Goal: Task Accomplishment & Management: Manage account settings

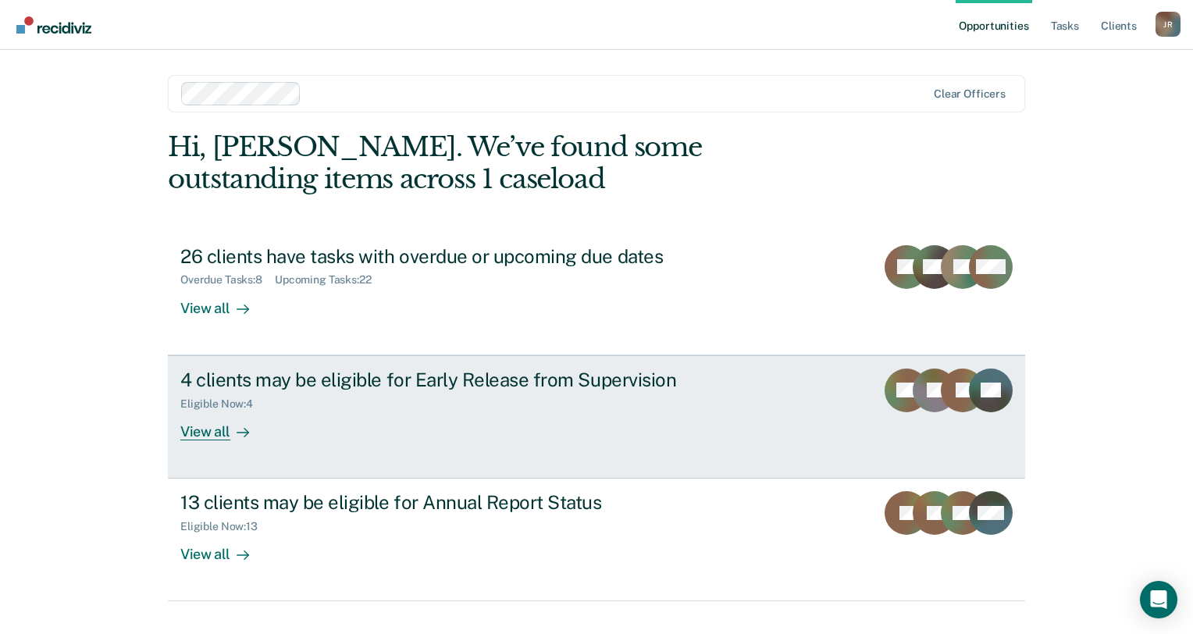
click at [203, 423] on div "View all" at bounding box center [223, 425] width 87 height 30
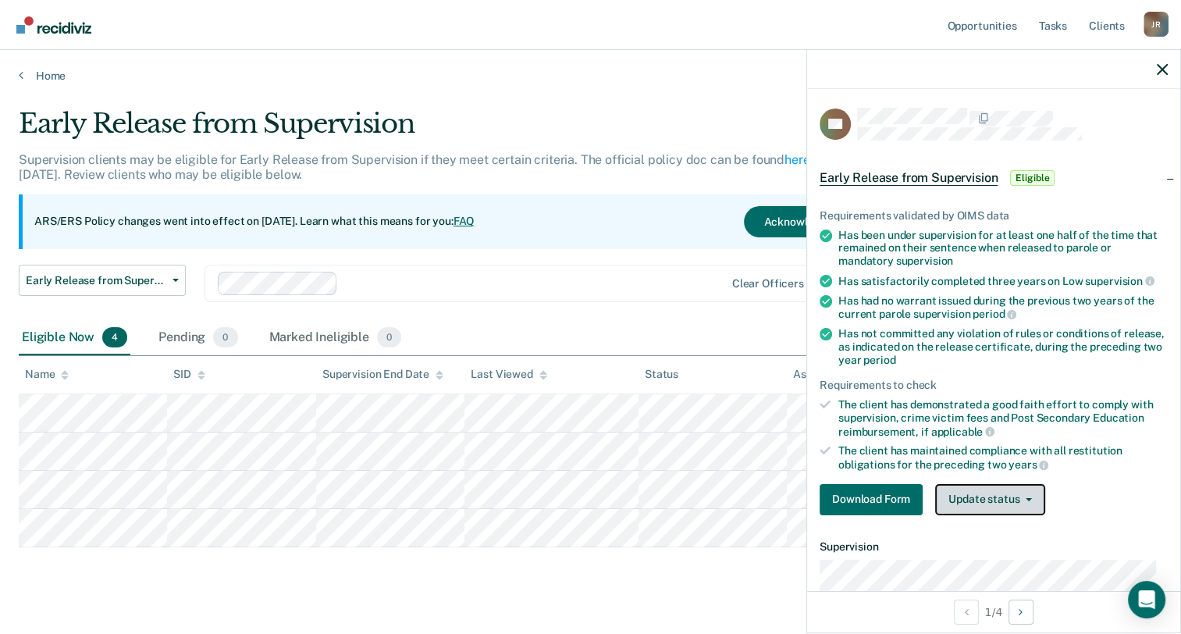
click at [988, 499] on button "Update status" at bounding box center [990, 499] width 110 height 31
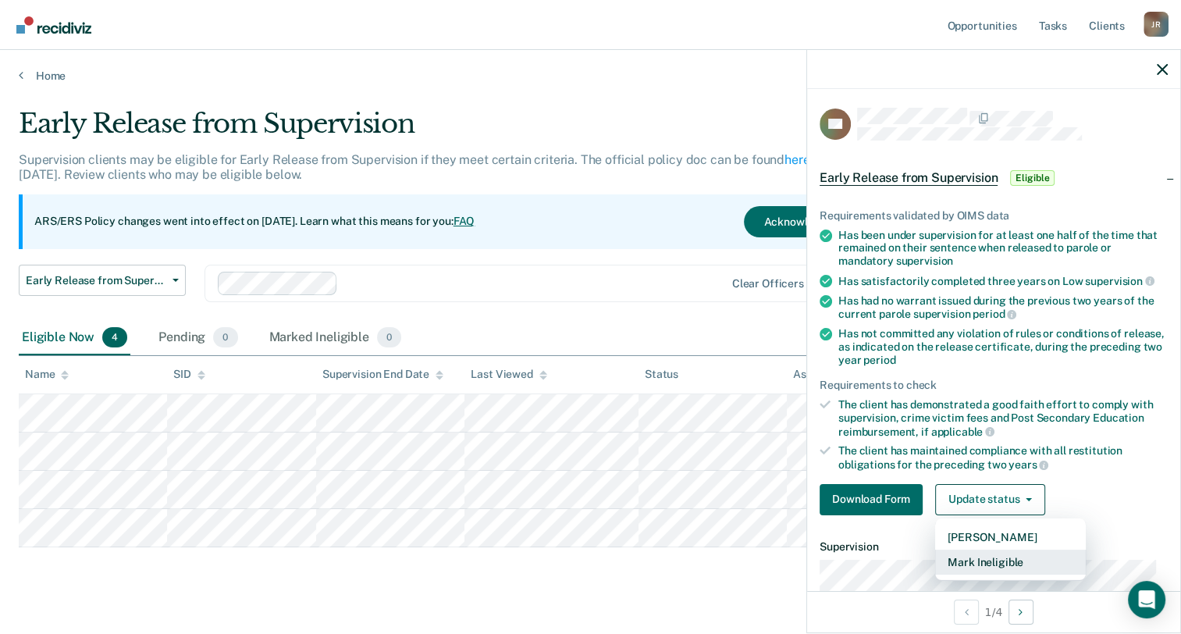
click at [990, 559] on button "Mark Ineligible" at bounding box center [1010, 562] width 151 height 25
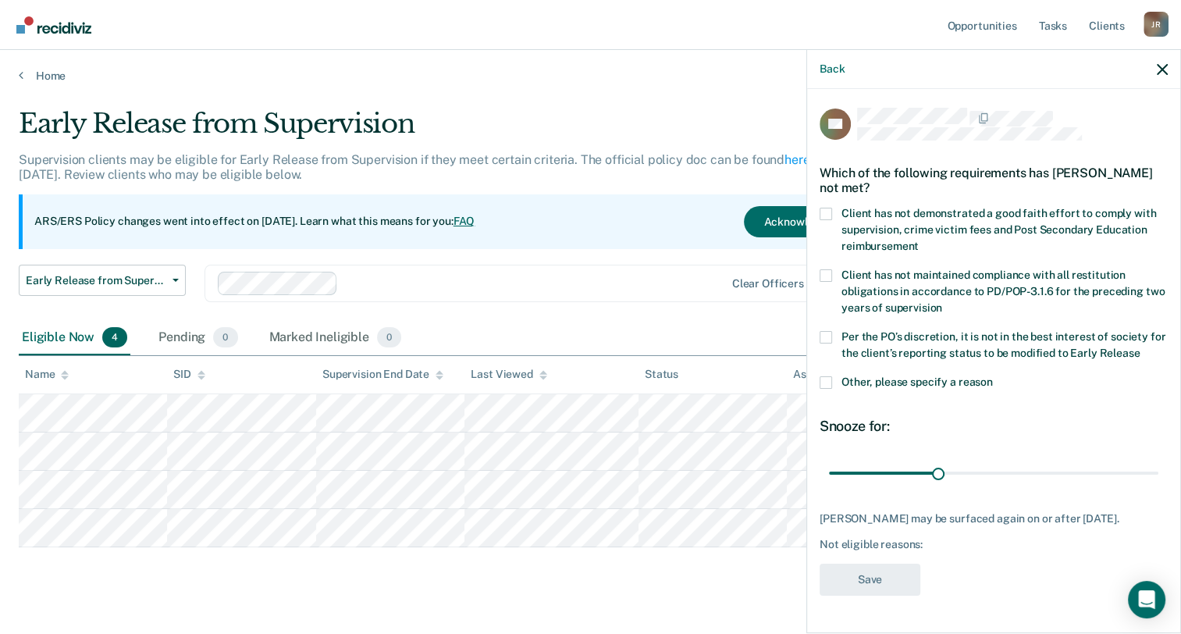
click at [828, 215] on span at bounding box center [826, 214] width 12 height 12
click at [919, 240] on input "Client has not demonstrated a good faith effort to comply with supervision, cri…" at bounding box center [919, 240] width 0 height 0
click at [873, 596] on button "Save" at bounding box center [870, 580] width 101 height 32
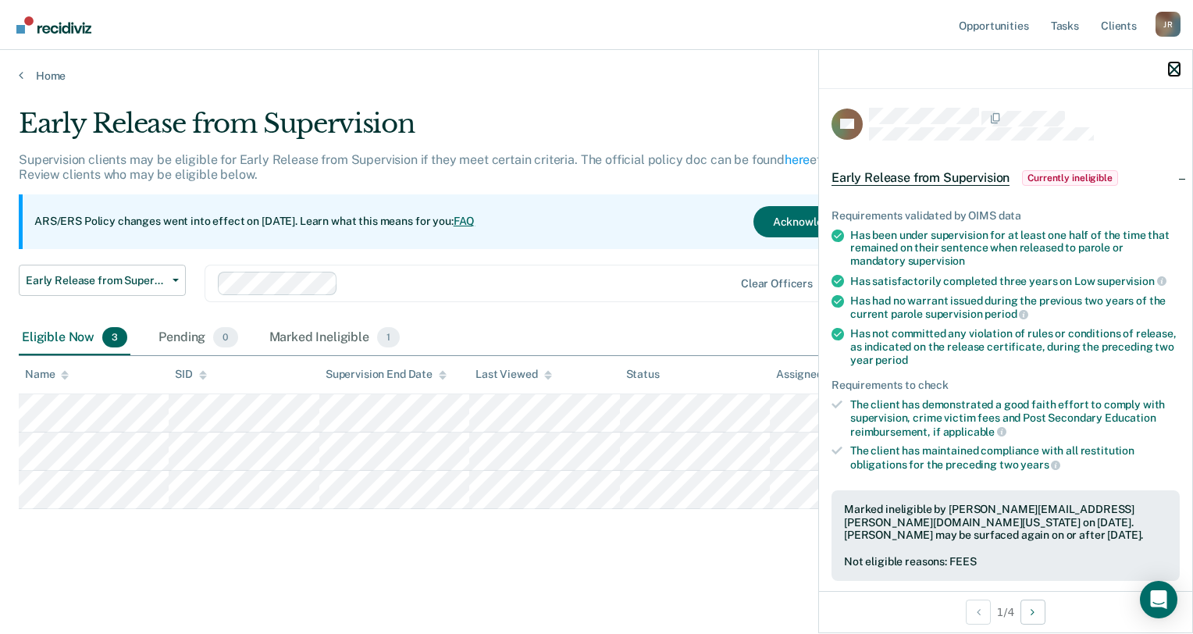
click at [1171, 66] on icon "button" at bounding box center [1174, 69] width 11 height 11
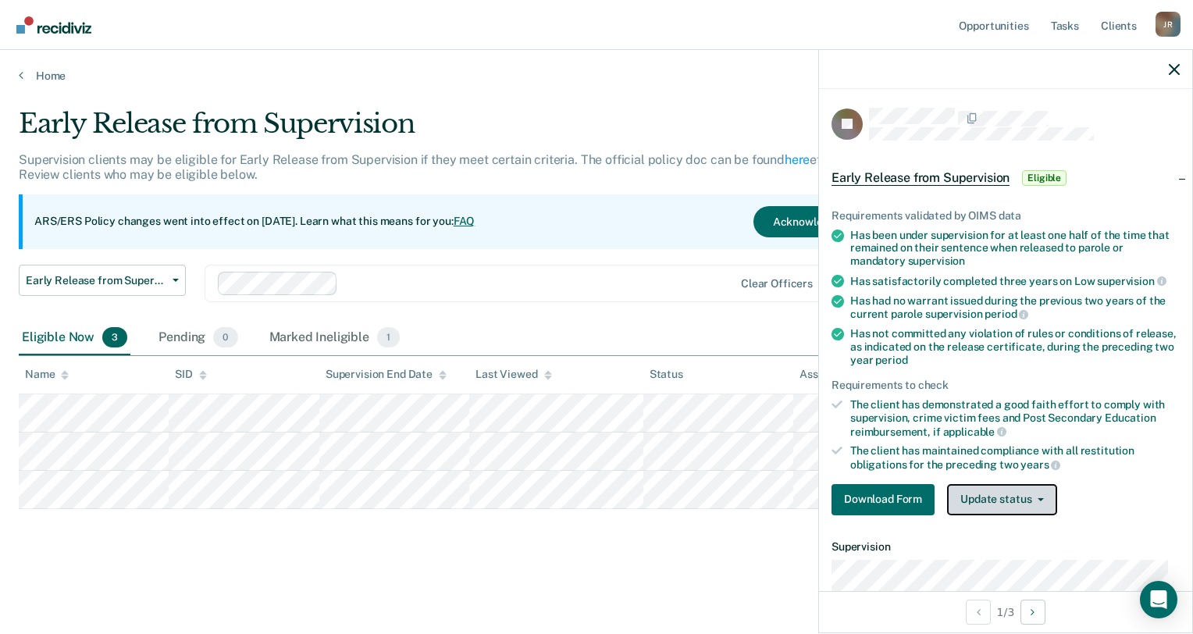
click at [1034, 498] on span "button" at bounding box center [1037, 499] width 12 height 3
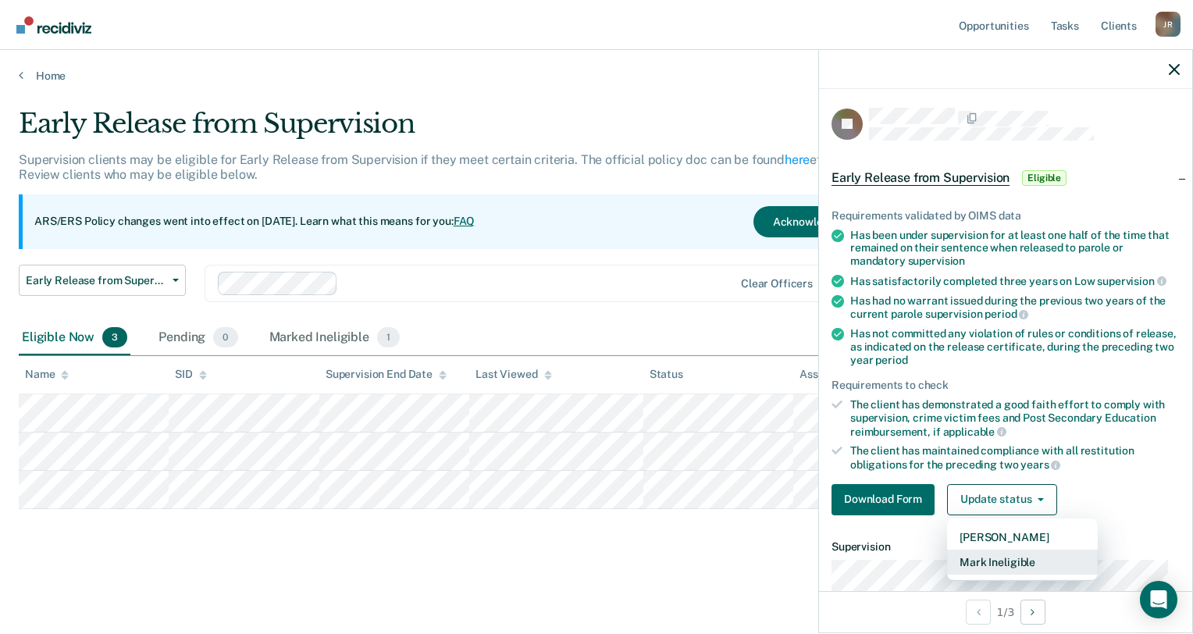
click at [1024, 558] on button "Mark Ineligible" at bounding box center [1022, 562] width 151 height 25
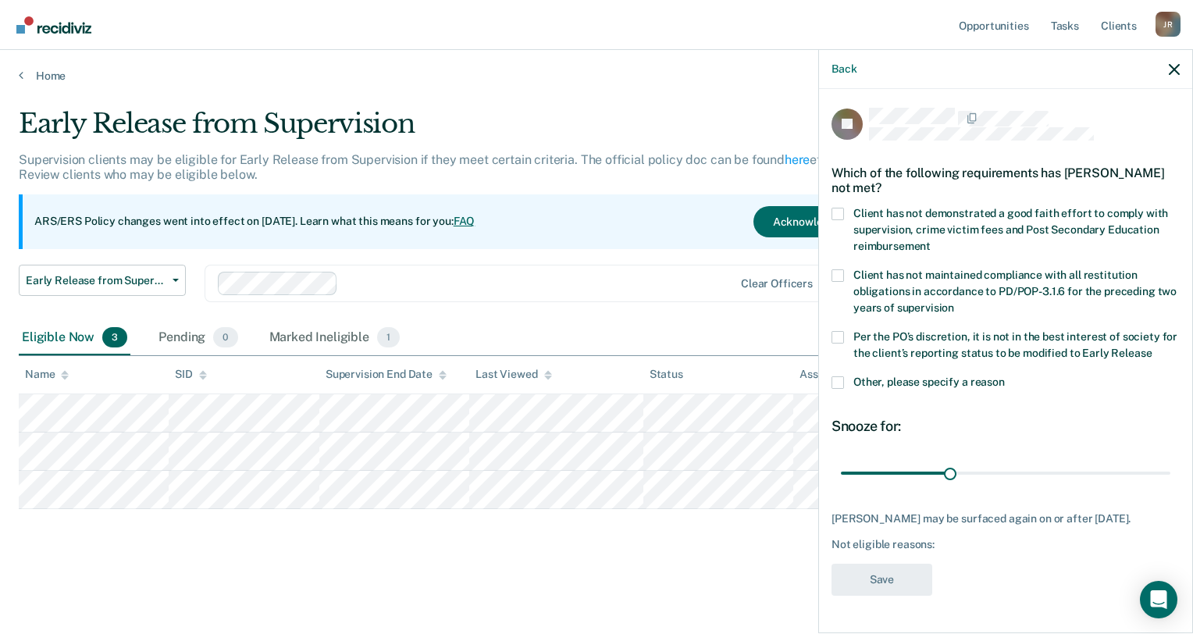
click at [830, 207] on div "JB Which of the following requirements has [PERSON_NAME] not met? Client has no…" at bounding box center [1005, 359] width 373 height 541
click at [839, 220] on label "Client has not demonstrated a good faith effort to comply with supervision, cri…" at bounding box center [1006, 232] width 348 height 49
click at [931, 240] on input "Client has not demonstrated a good faith effort to comply with supervision, cri…" at bounding box center [931, 240] width 0 height 0
click at [891, 593] on button "Save" at bounding box center [882, 580] width 101 height 32
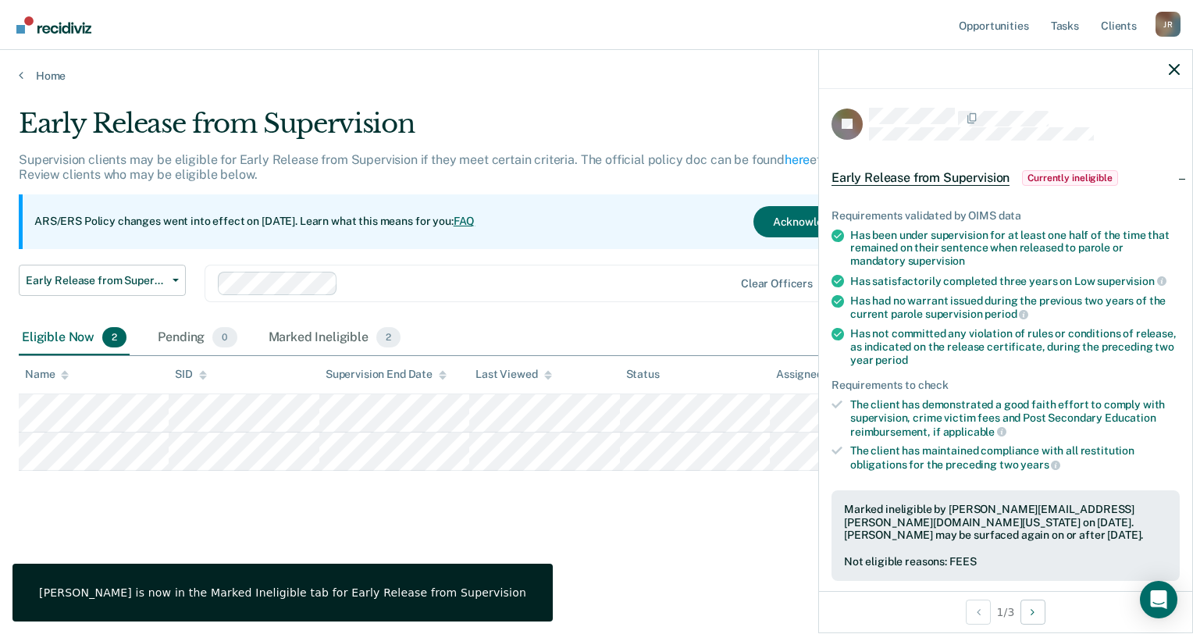
click at [1165, 72] on div at bounding box center [1005, 69] width 373 height 39
click at [1173, 71] on icon "button" at bounding box center [1174, 69] width 11 height 11
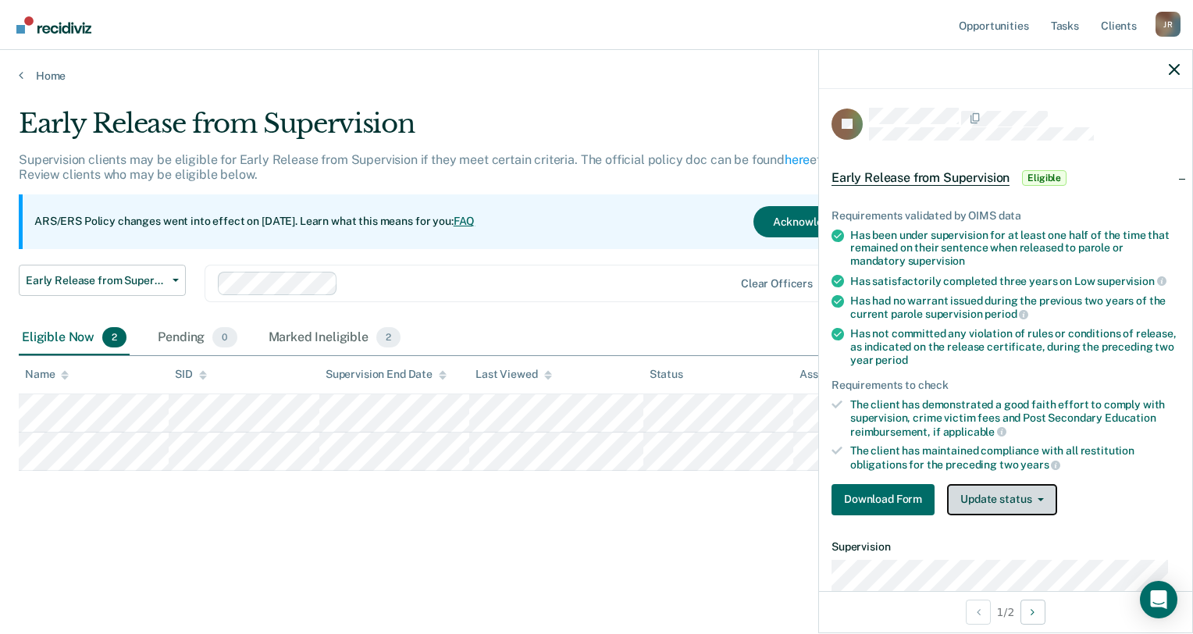
click at [1028, 493] on button "Update status" at bounding box center [1002, 499] width 110 height 31
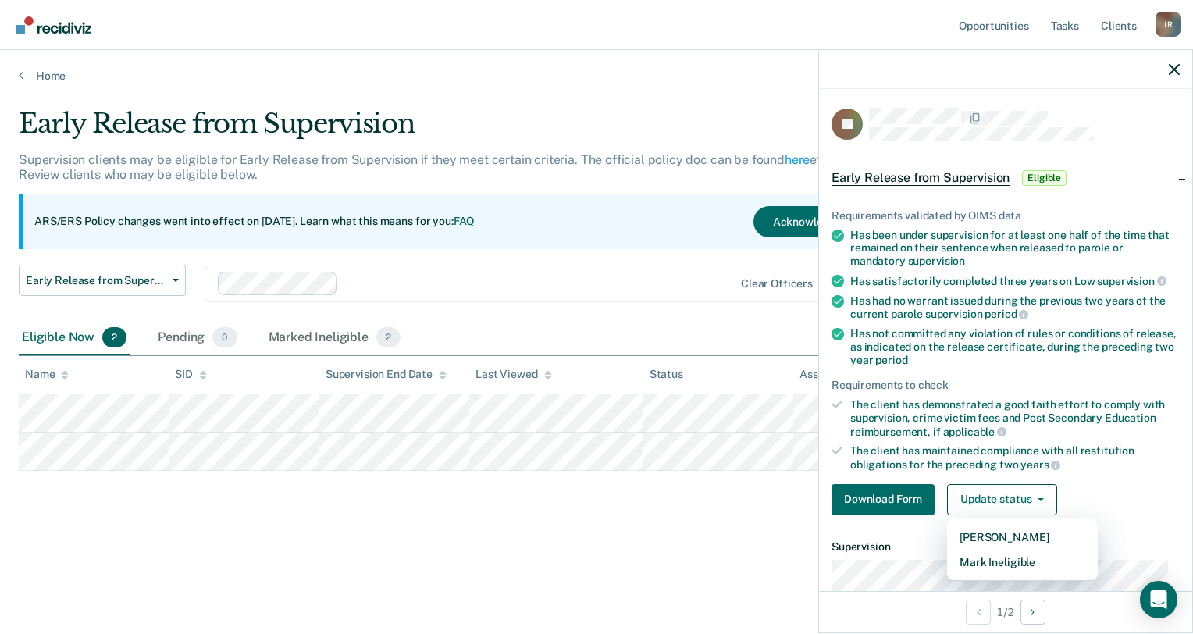
click at [1115, 466] on div "The client has maintained compliance with all restitution obligations for the p…" at bounding box center [1014, 457] width 329 height 27
click at [480, 523] on div "Early Release from Supervision Supervision clients may be eligible for Early Re…" at bounding box center [597, 337] width 1156 height 459
click at [394, 590] on main "Early Release from Supervision Supervision clients may be eligible for Early Re…" at bounding box center [596, 356] width 1193 height 547
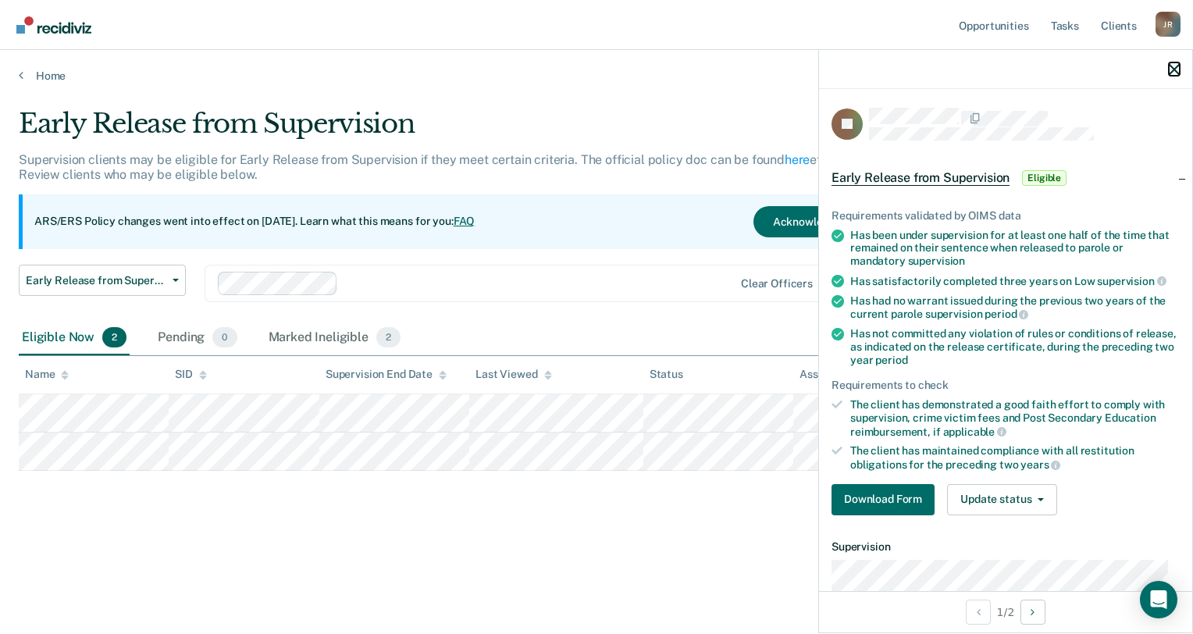
click at [1178, 69] on icon "button" at bounding box center [1174, 69] width 11 height 11
click at [1020, 500] on button "Update status" at bounding box center [1002, 499] width 110 height 31
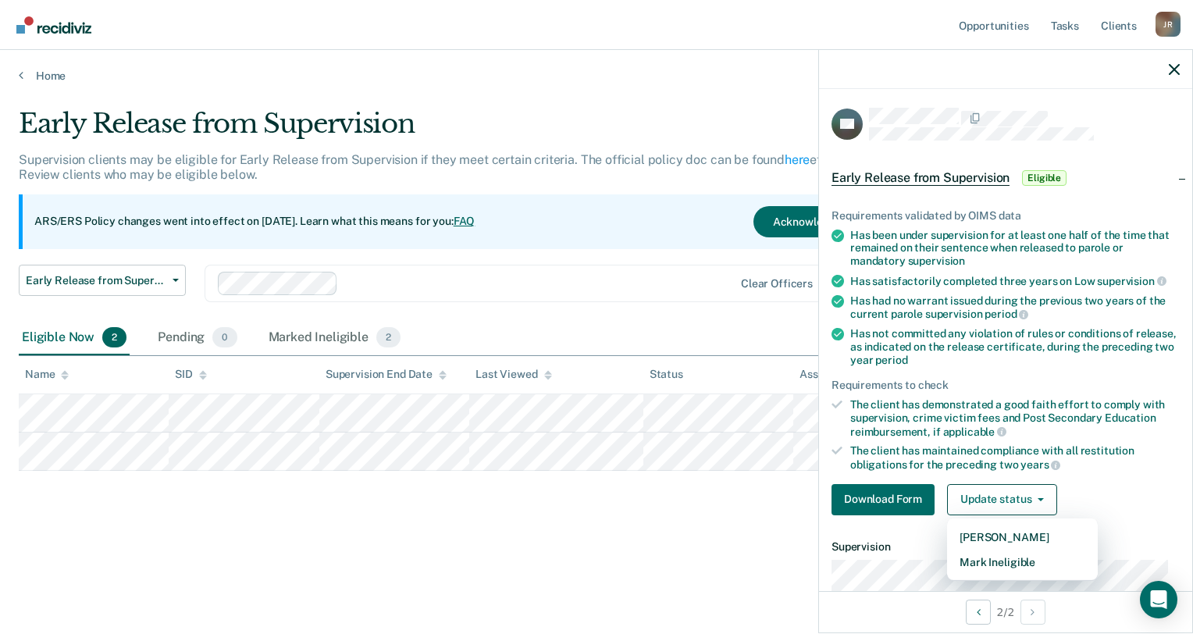
click at [701, 595] on main "Early Release from Supervision Supervision clients may be eligible for Early Re…" at bounding box center [596, 356] width 1193 height 547
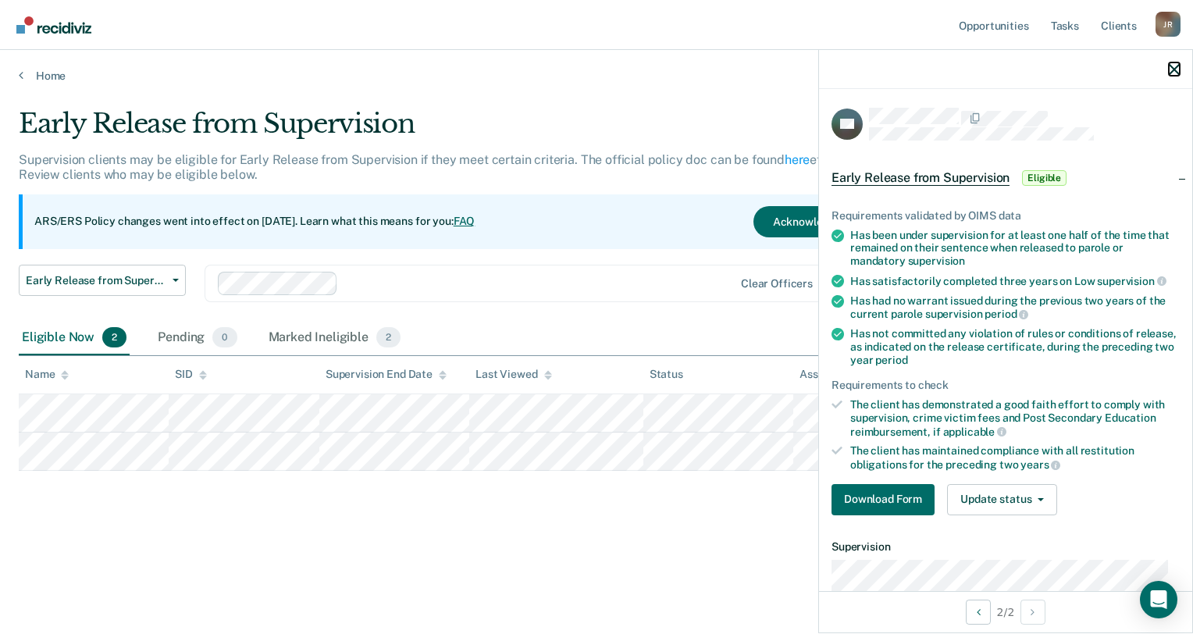
click at [1177, 73] on icon "button" at bounding box center [1174, 69] width 11 height 11
click at [896, 503] on button "Download Form" at bounding box center [883, 499] width 103 height 31
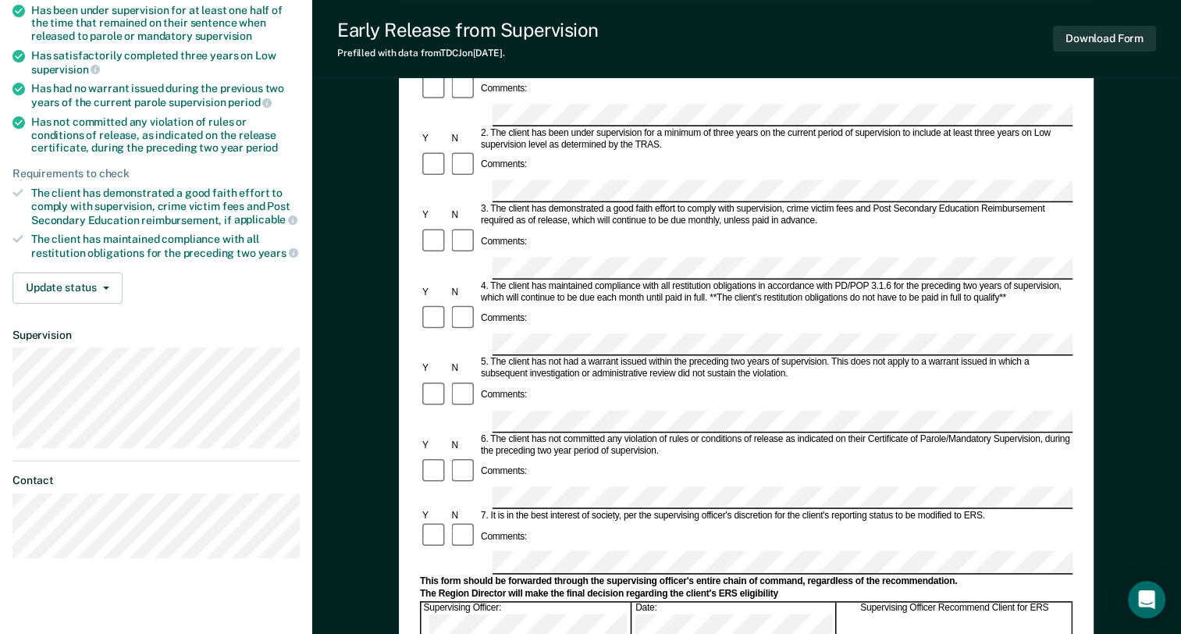
scroll to position [210, 0]
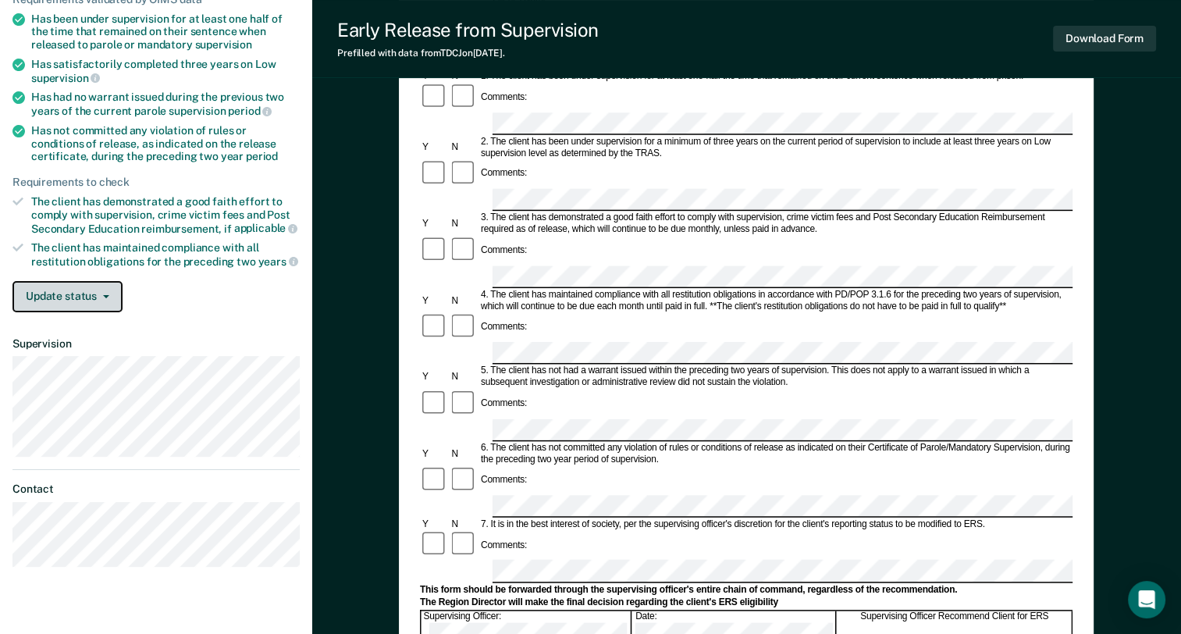
click at [86, 291] on button "Update status" at bounding box center [67, 296] width 110 height 31
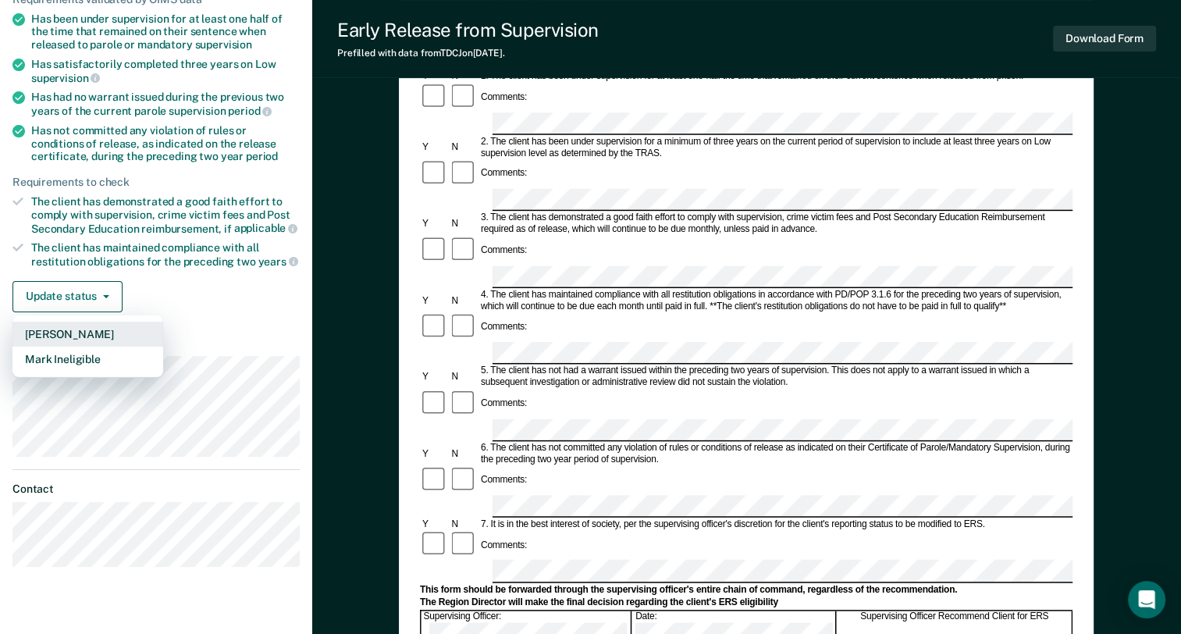
click at [102, 326] on button "[PERSON_NAME]" at bounding box center [87, 334] width 151 height 25
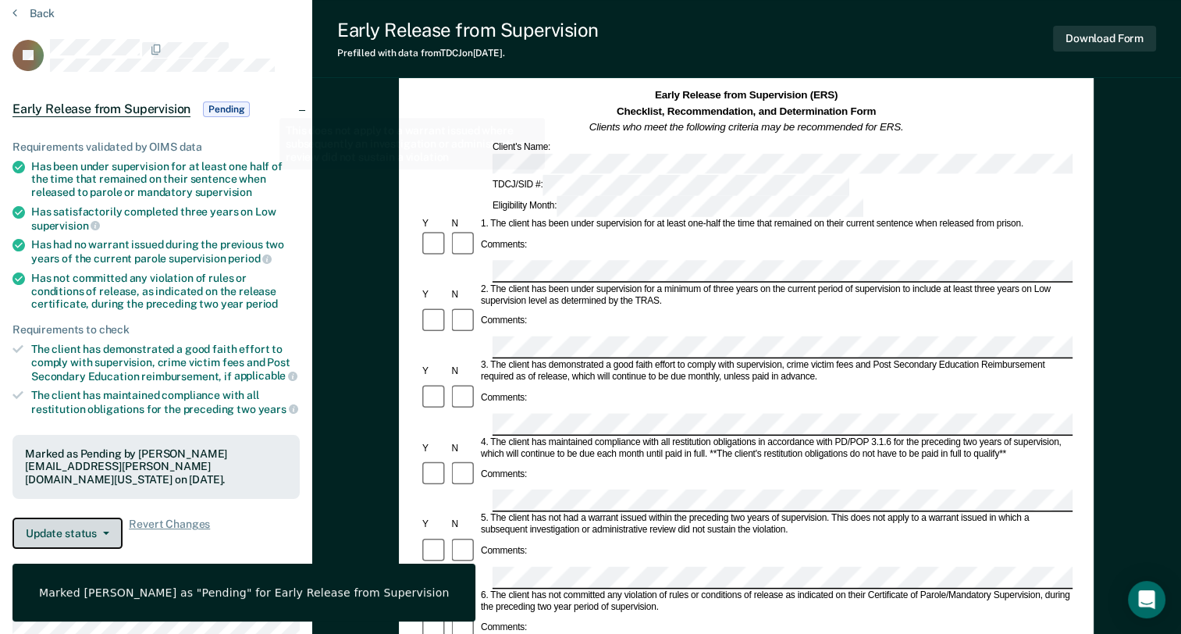
scroll to position [0, 0]
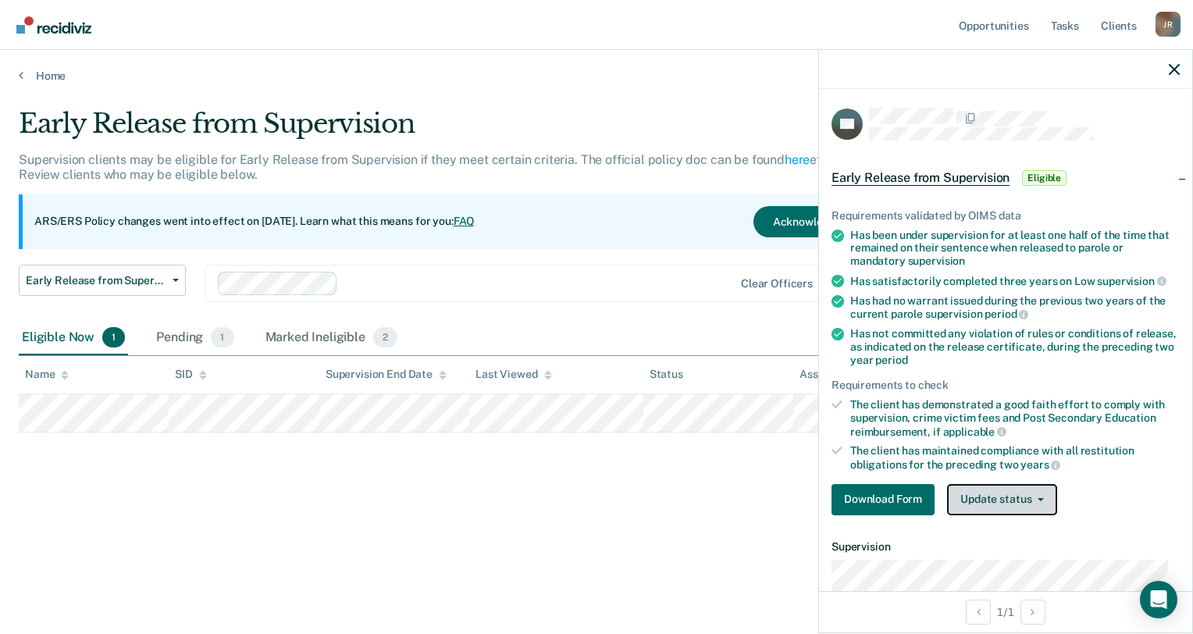
click at [1030, 503] on button "Update status" at bounding box center [1002, 499] width 110 height 31
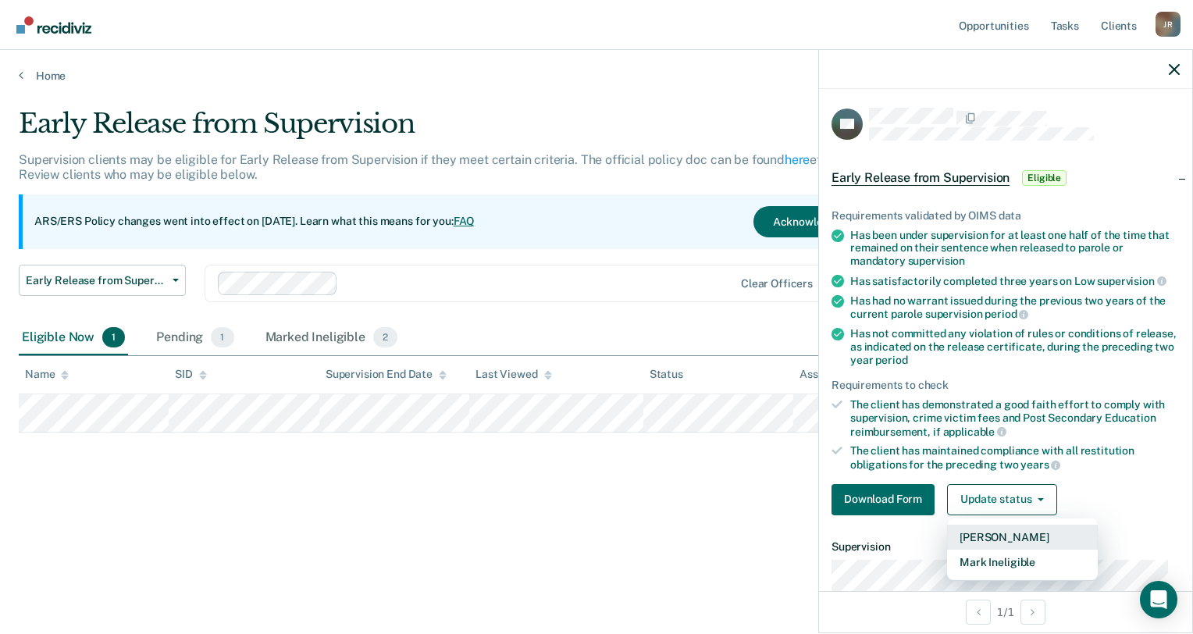
click at [1021, 534] on button "[PERSON_NAME]" at bounding box center [1022, 537] width 151 height 25
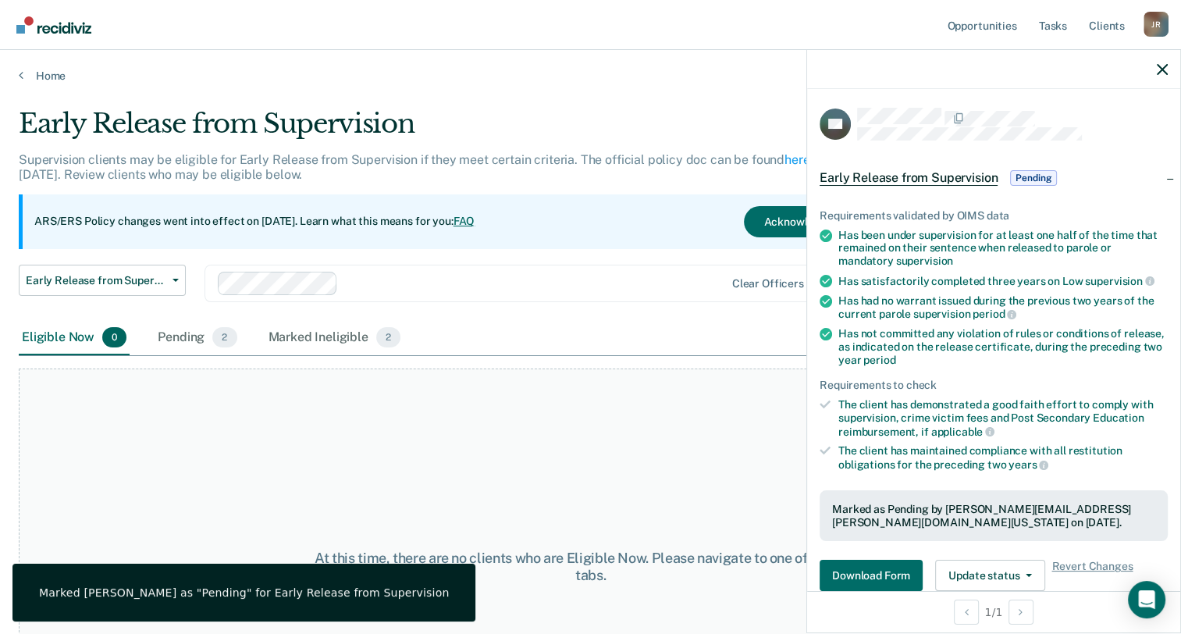
click at [583, 475] on div "At this time, there are no clients who are Eligible Now. Please navigate to one…" at bounding box center [591, 567] width 1144 height 397
click at [1162, 68] on icon "button" at bounding box center [1162, 69] width 11 height 11
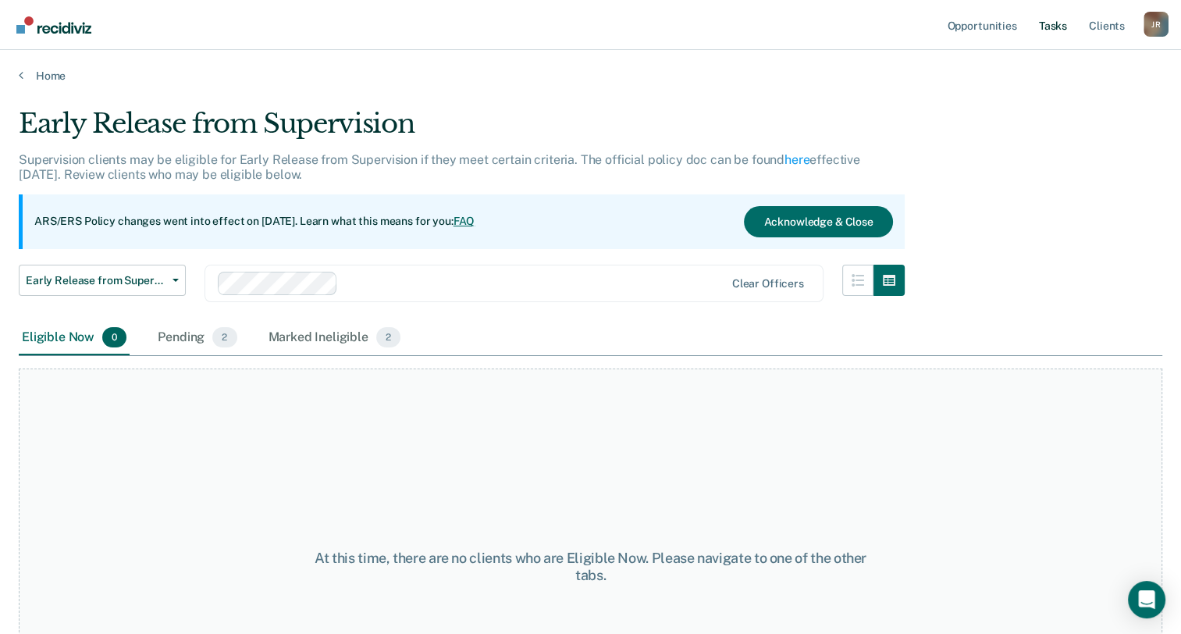
click at [1063, 25] on link "Tasks" at bounding box center [1053, 25] width 34 height 50
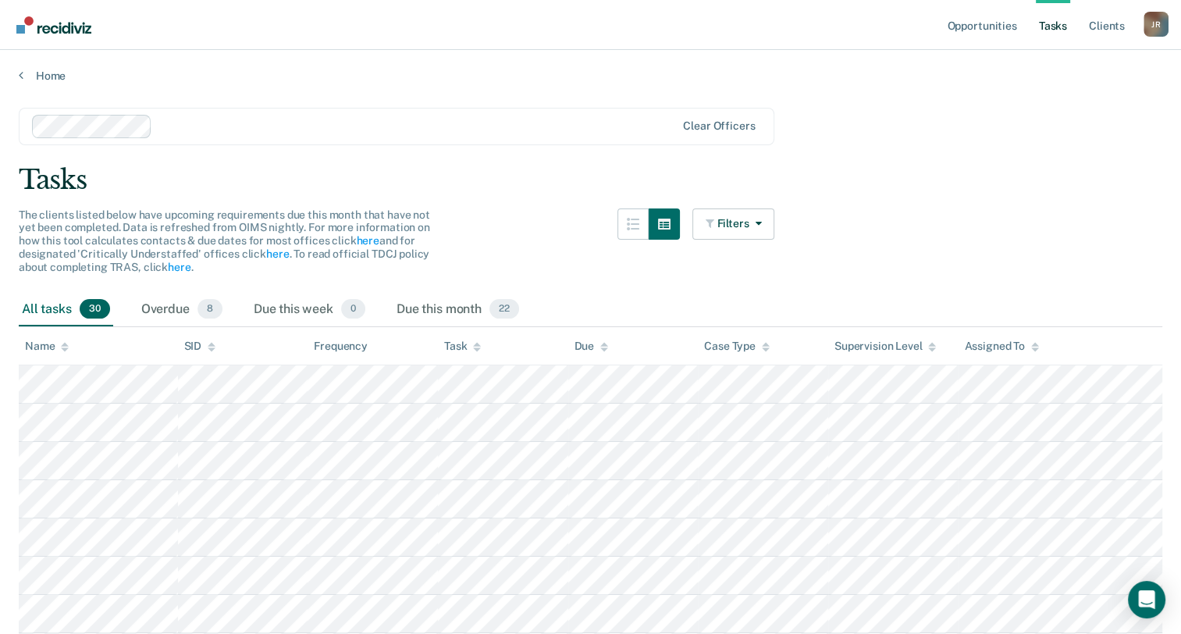
click at [16, 76] on div "Home" at bounding box center [590, 66] width 1181 height 33
click at [31, 74] on link "Home" at bounding box center [591, 76] width 1144 height 14
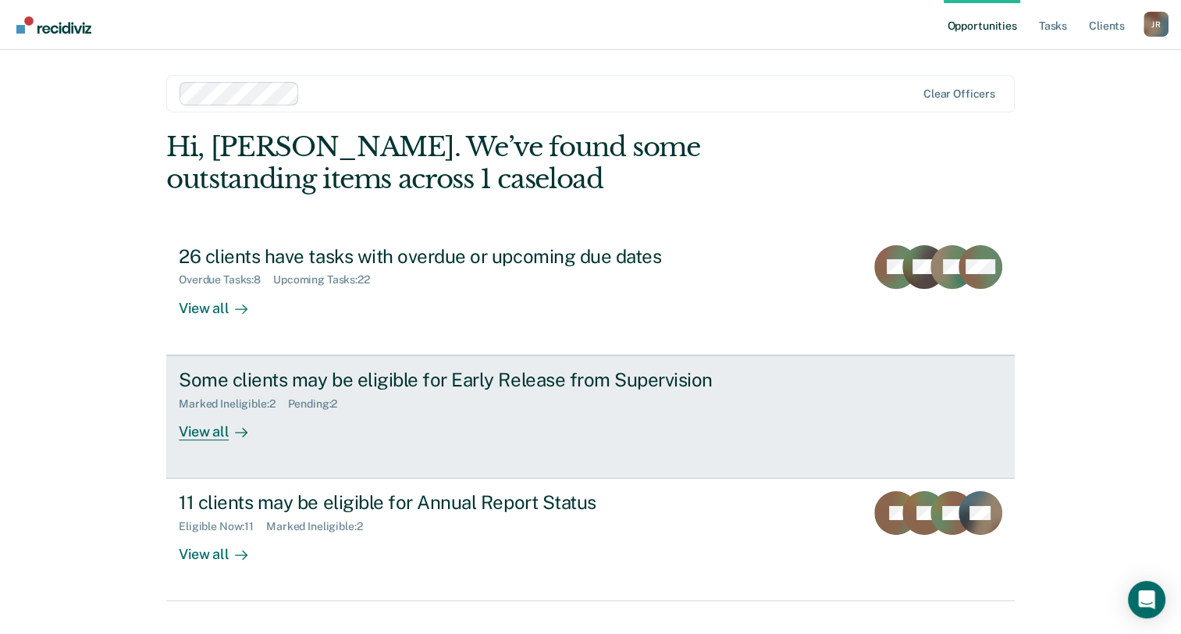
scroll to position [29, 0]
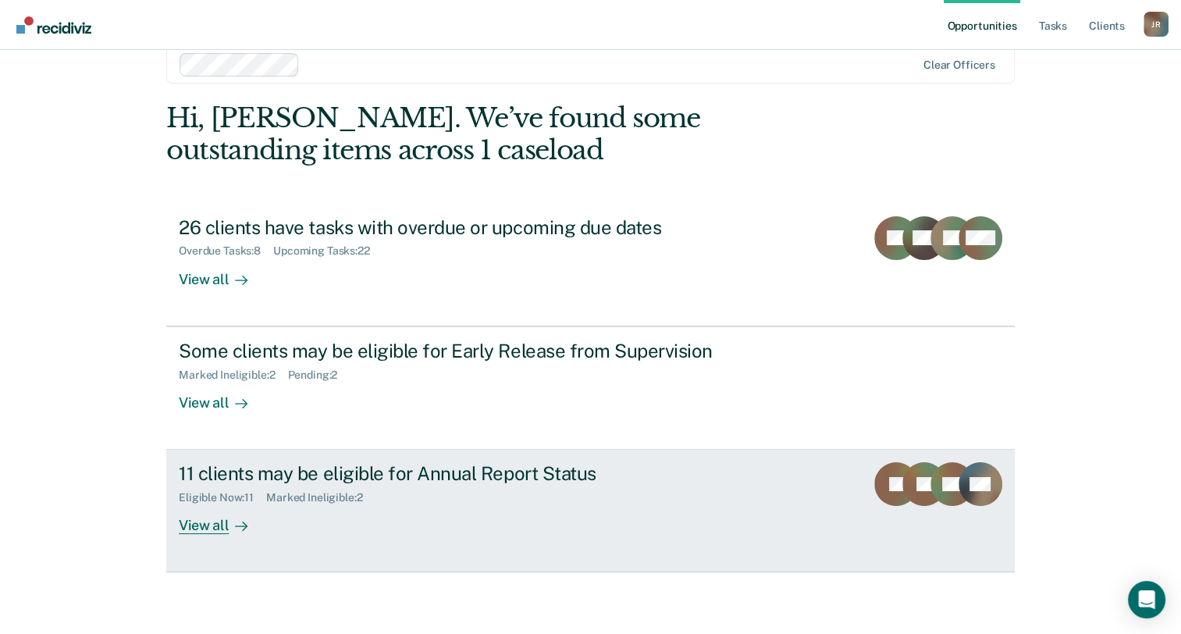
click at [503, 482] on div "11 clients may be eligible for Annual Report Status" at bounding box center [453, 473] width 548 height 23
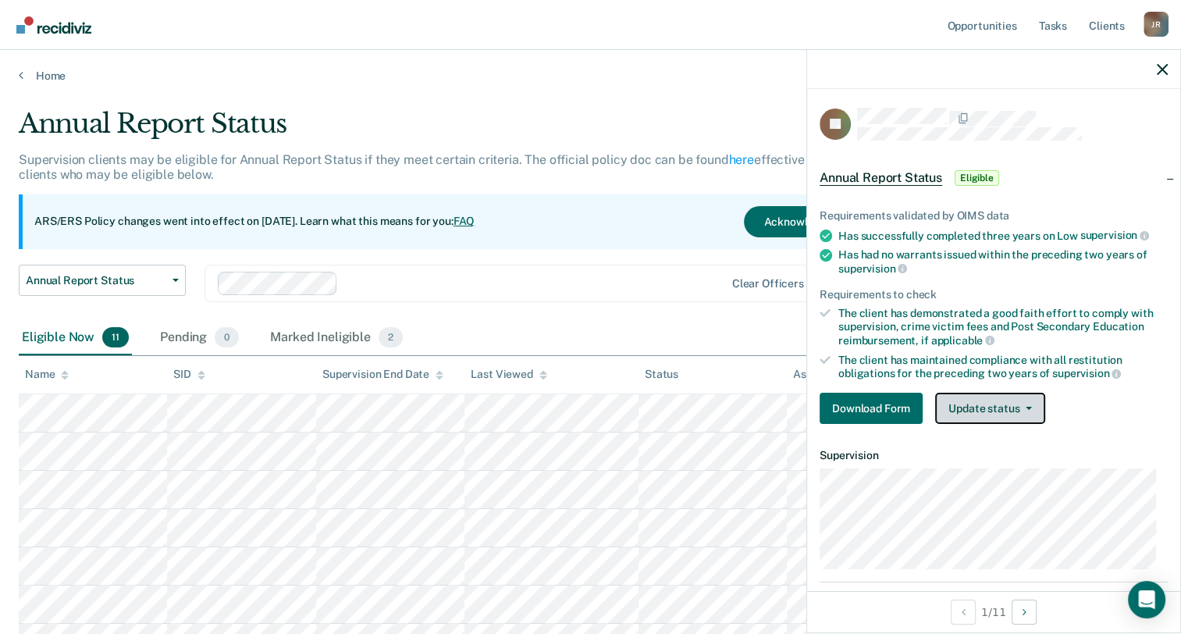
click at [990, 410] on button "Update status" at bounding box center [990, 408] width 110 height 31
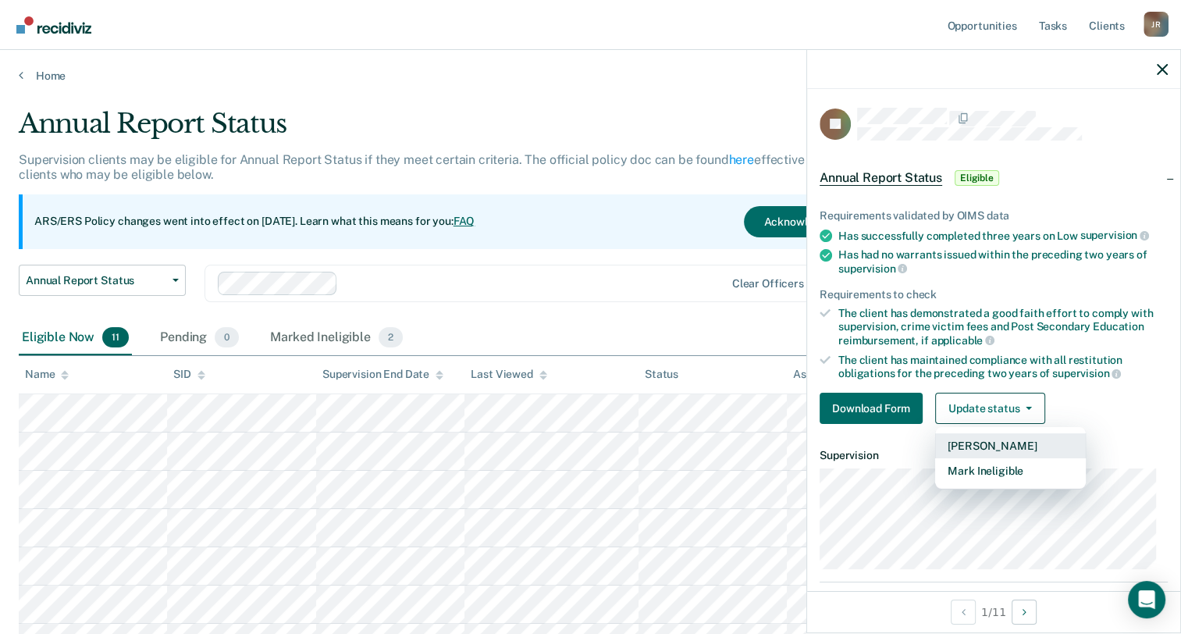
click at [999, 443] on button "[PERSON_NAME]" at bounding box center [1010, 445] width 151 height 25
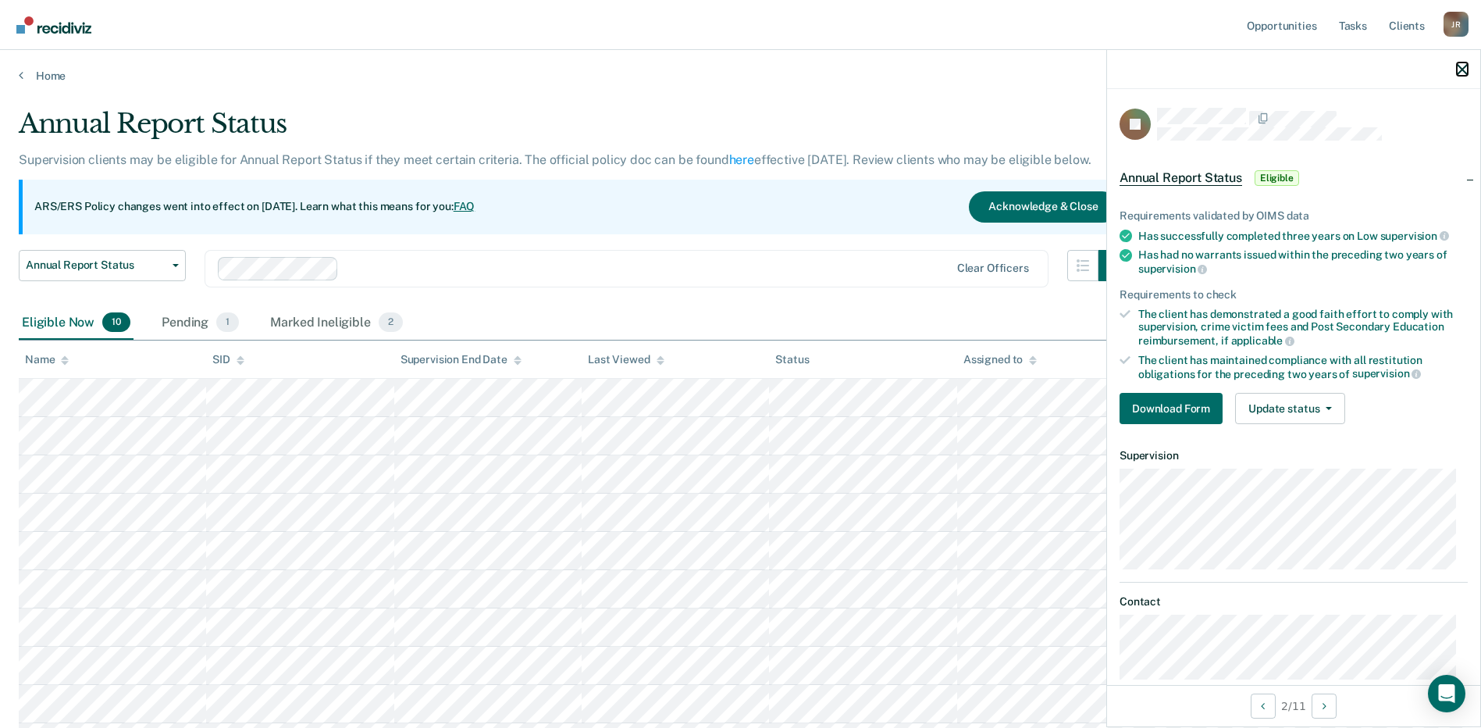
click at [1192, 63] on button "button" at bounding box center [1462, 68] width 11 height 13
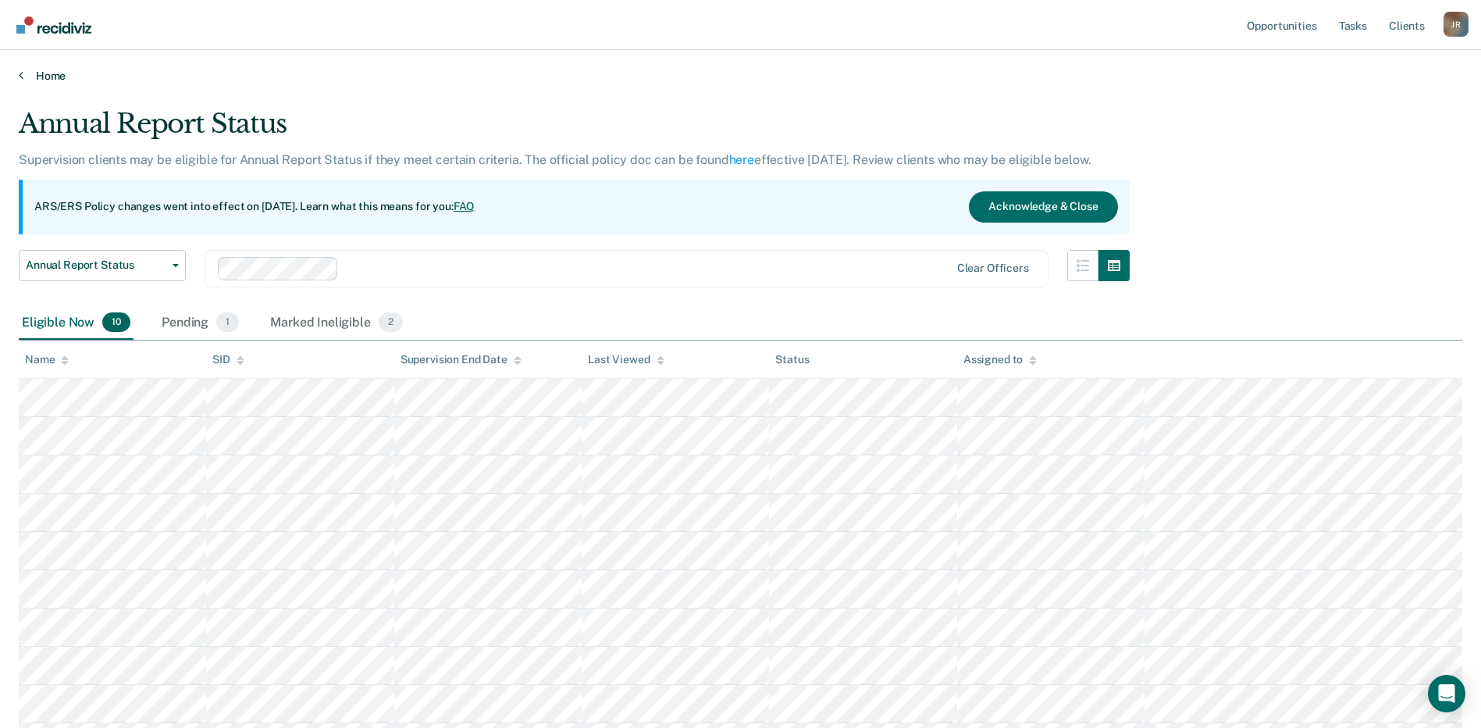
click at [48, 71] on link "Home" at bounding box center [741, 76] width 1444 height 14
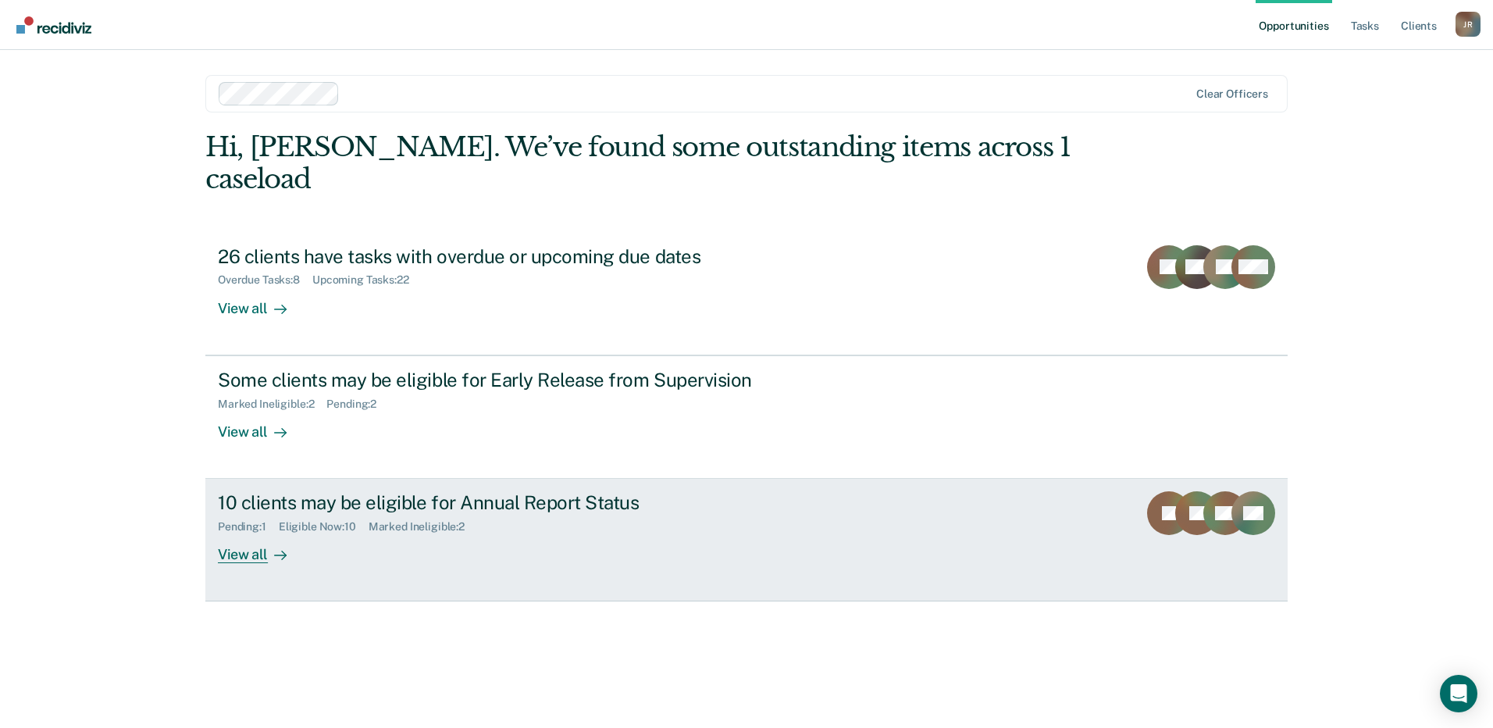
click at [252, 533] on div "View all" at bounding box center [261, 548] width 87 height 30
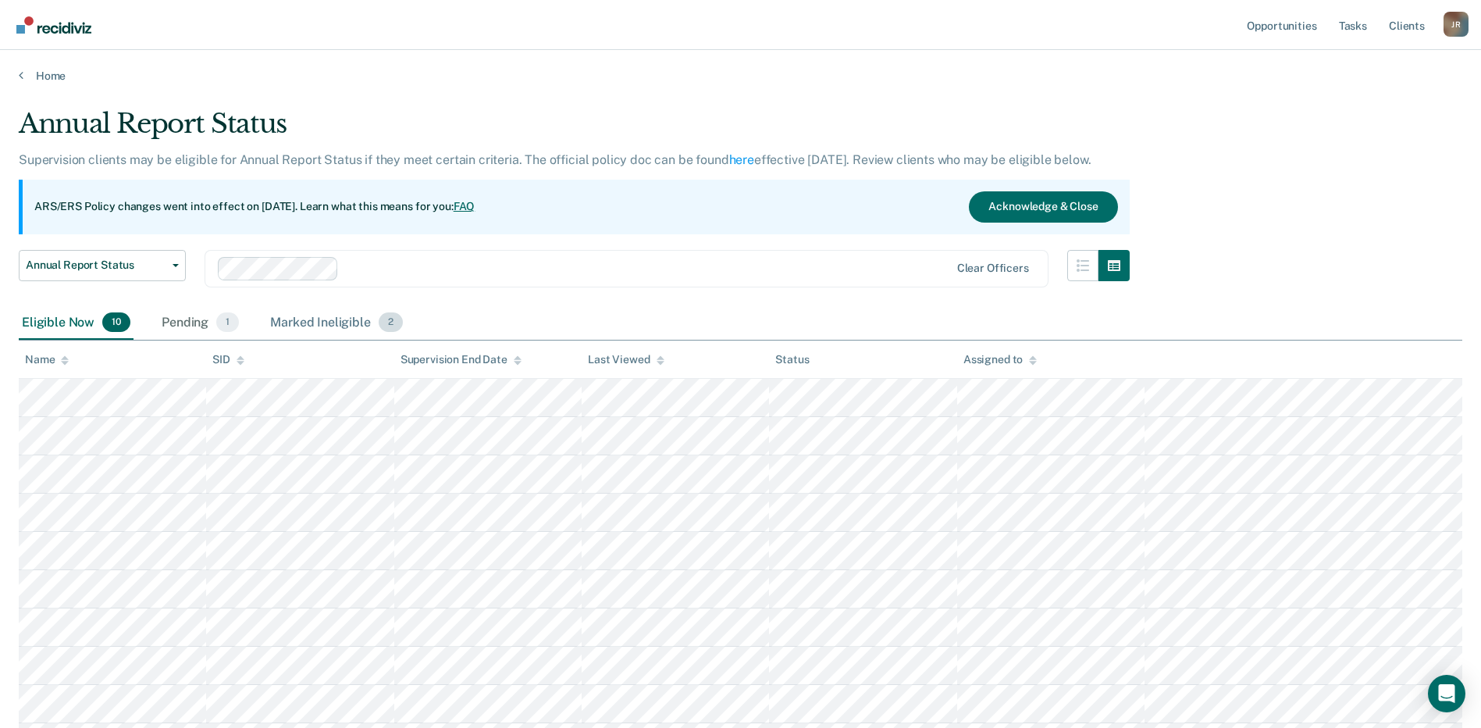
click at [337, 319] on div "Marked Ineligible 2" at bounding box center [336, 323] width 139 height 34
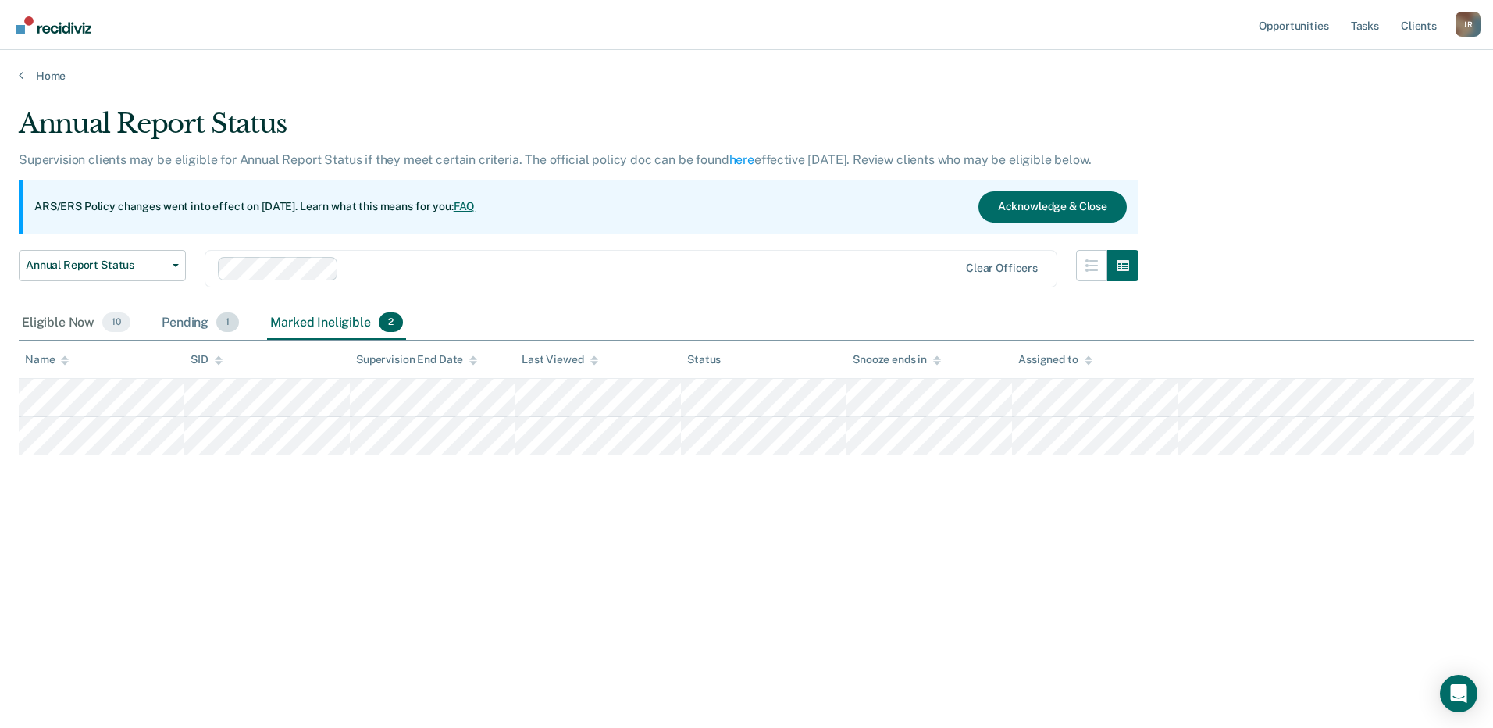
click at [201, 319] on div "Pending 1" at bounding box center [200, 323] width 84 height 34
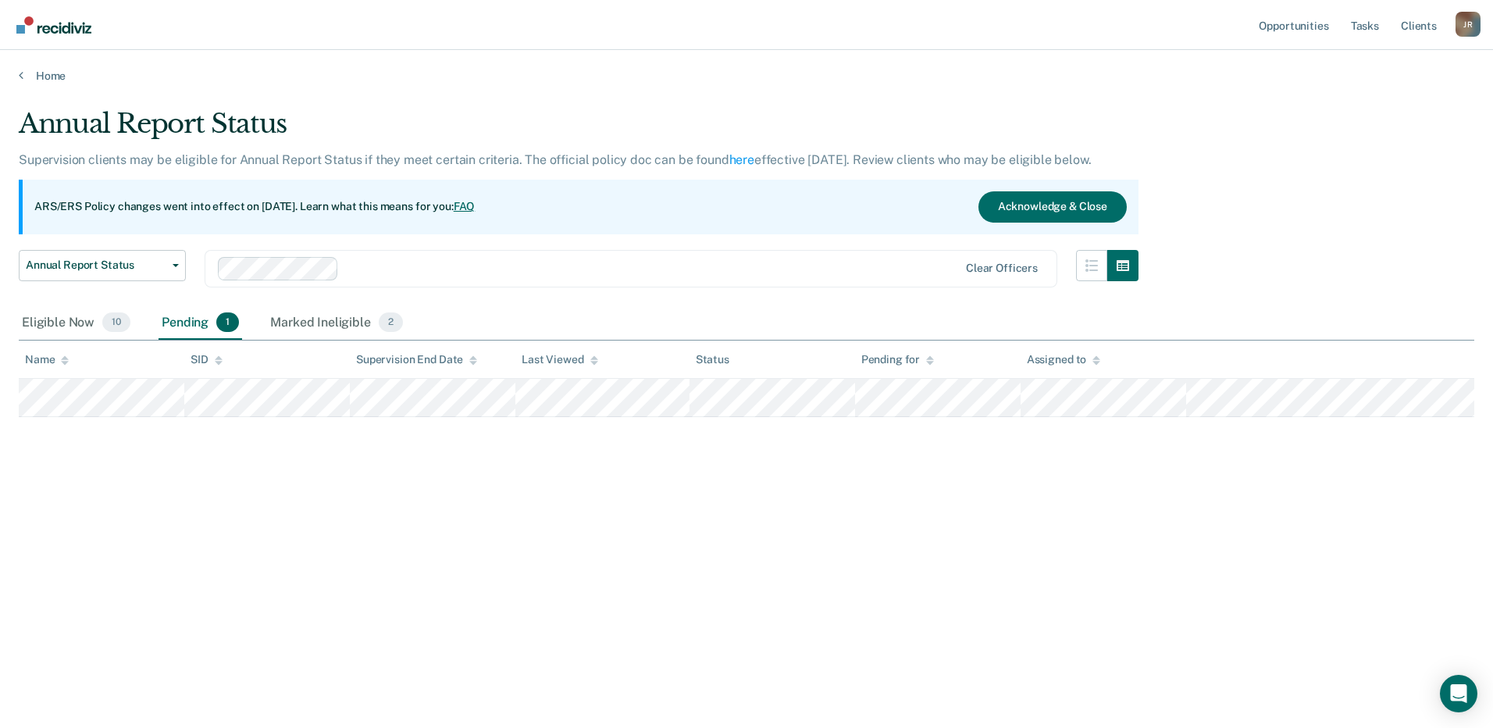
click at [21, 64] on div "Home" at bounding box center [746, 66] width 1493 height 33
click at [19, 73] on icon at bounding box center [21, 75] width 5 height 12
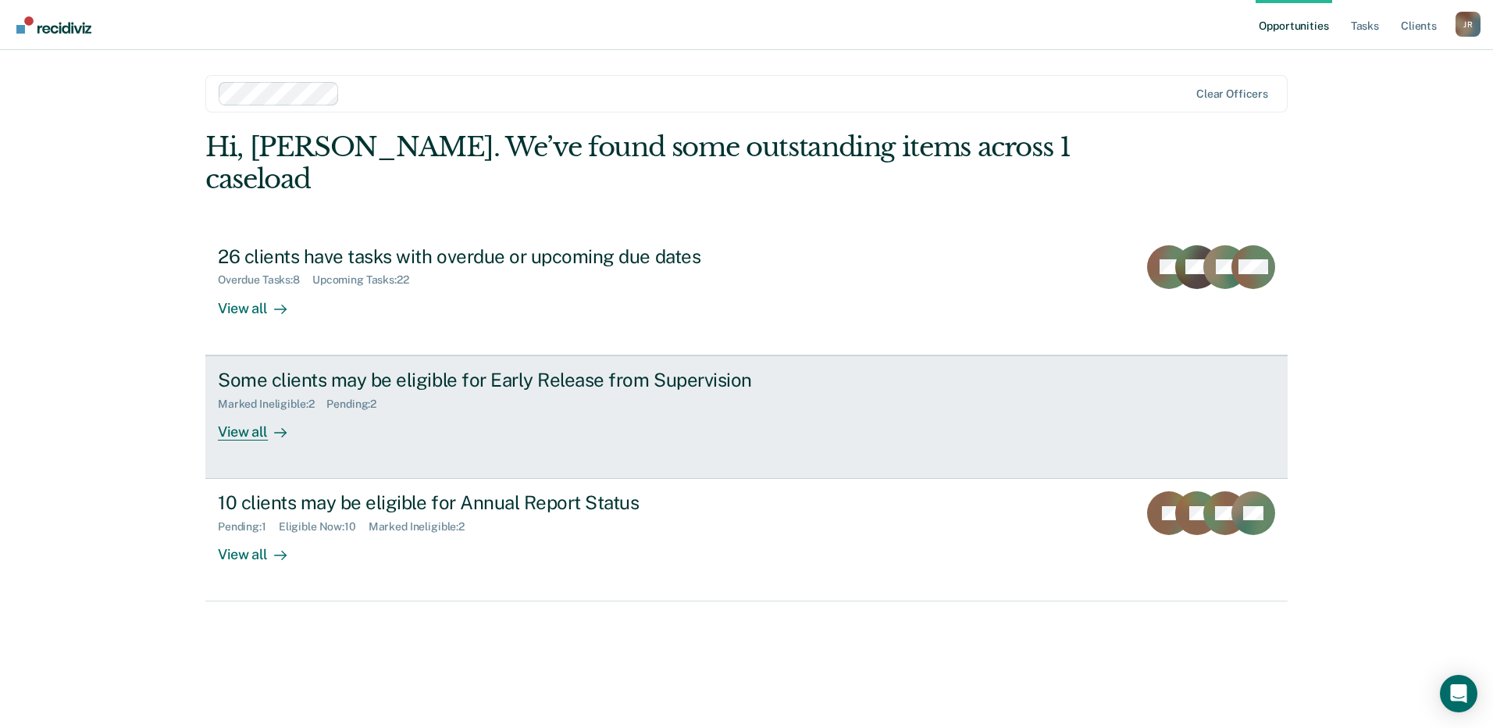
click at [333, 391] on div "Marked Ineligible : 2 Pending : 2" at bounding box center [492, 401] width 548 height 20
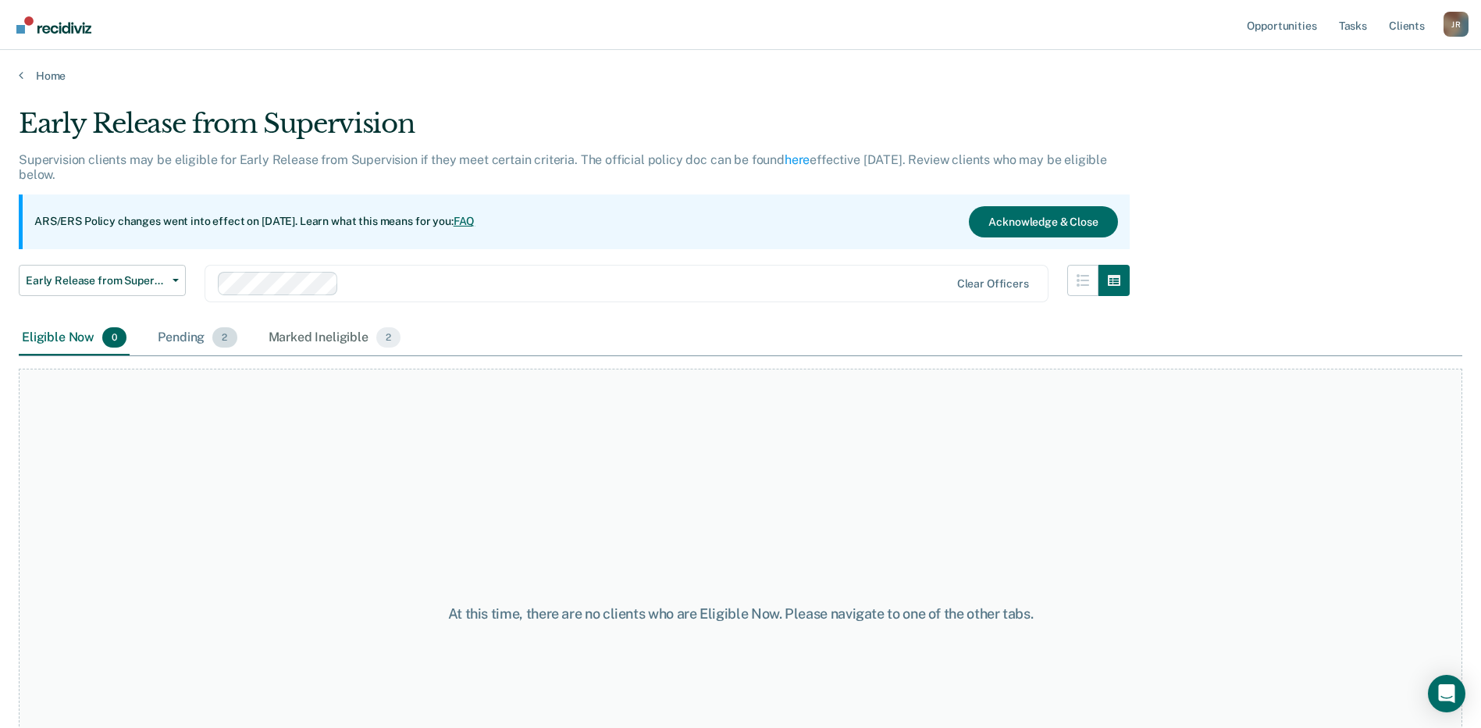
click at [196, 343] on div "Pending 2" at bounding box center [197, 338] width 85 height 34
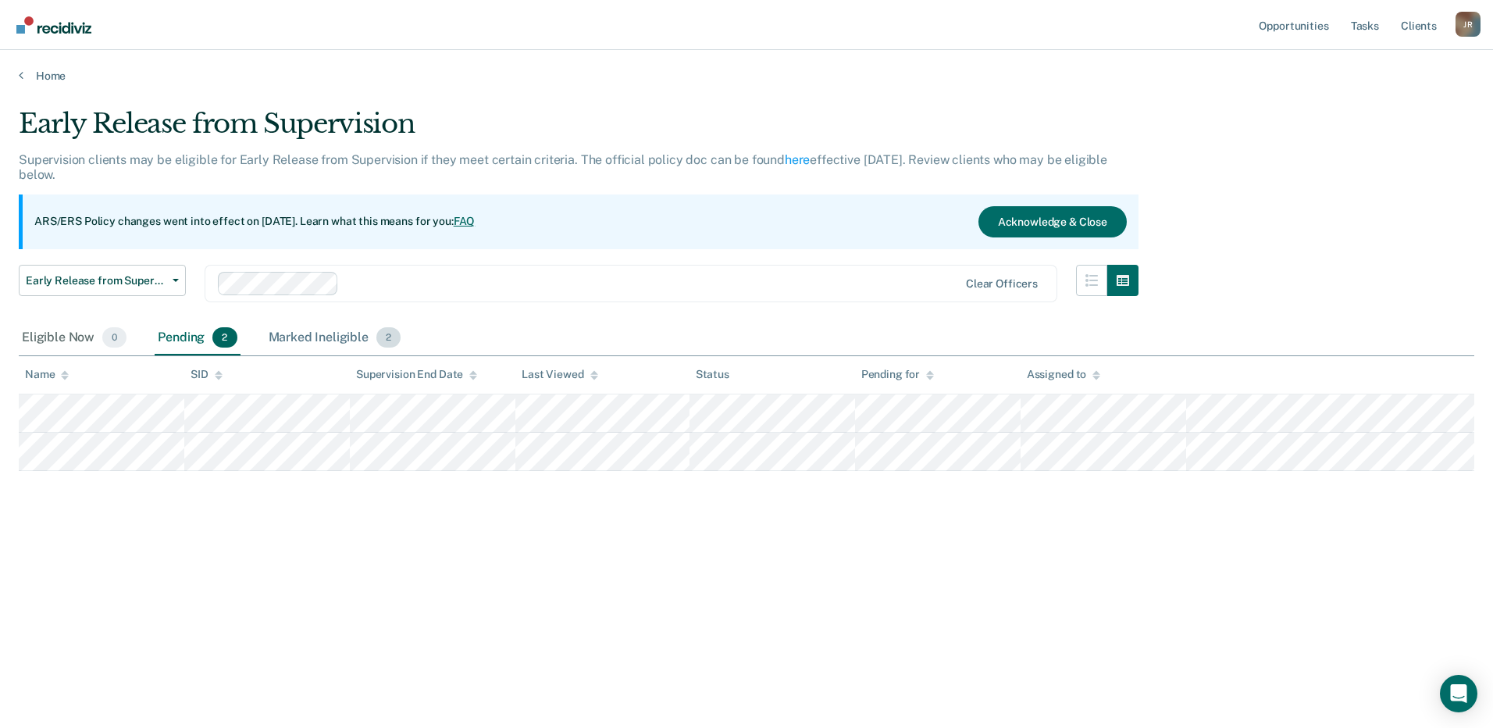
click at [305, 337] on div "Marked Ineligible 2" at bounding box center [334, 338] width 139 height 34
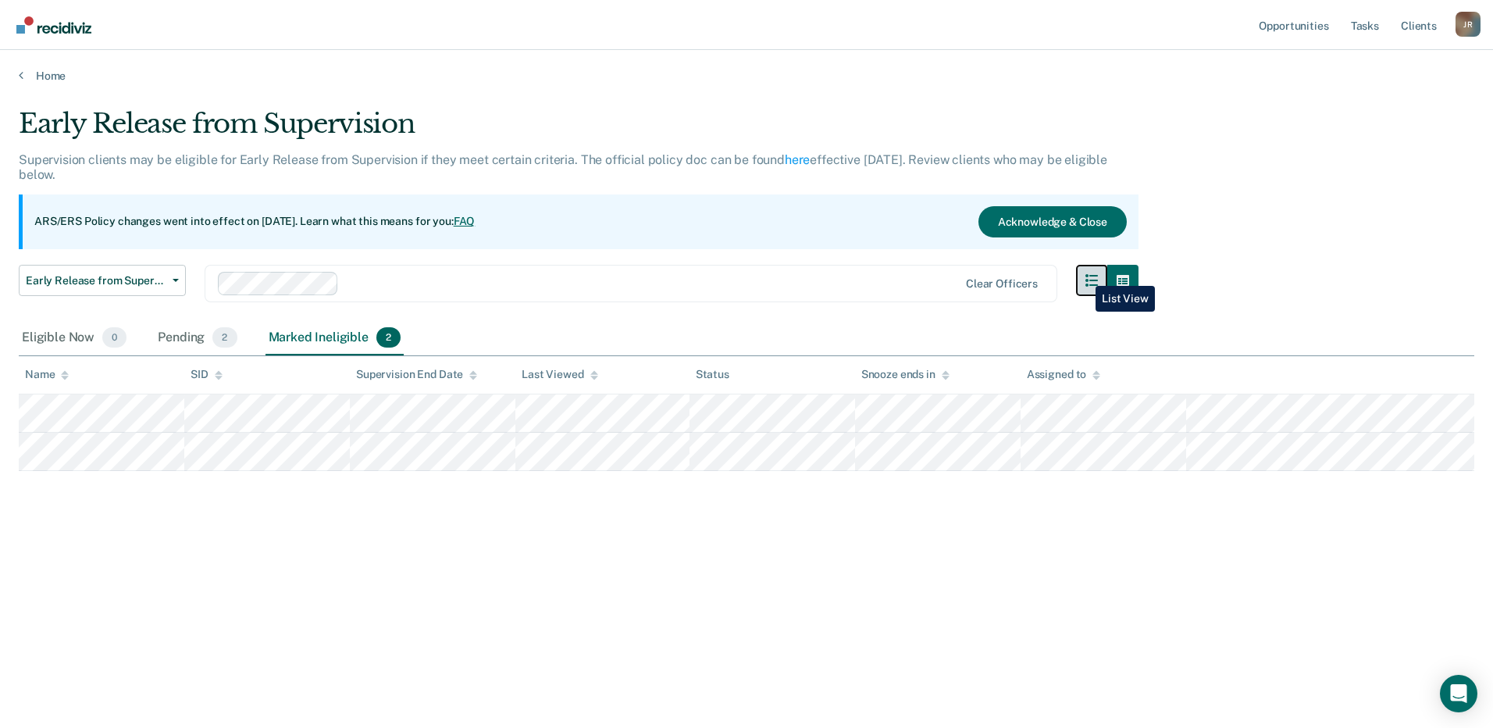
click at [1084, 274] on button "button" at bounding box center [1091, 280] width 31 height 31
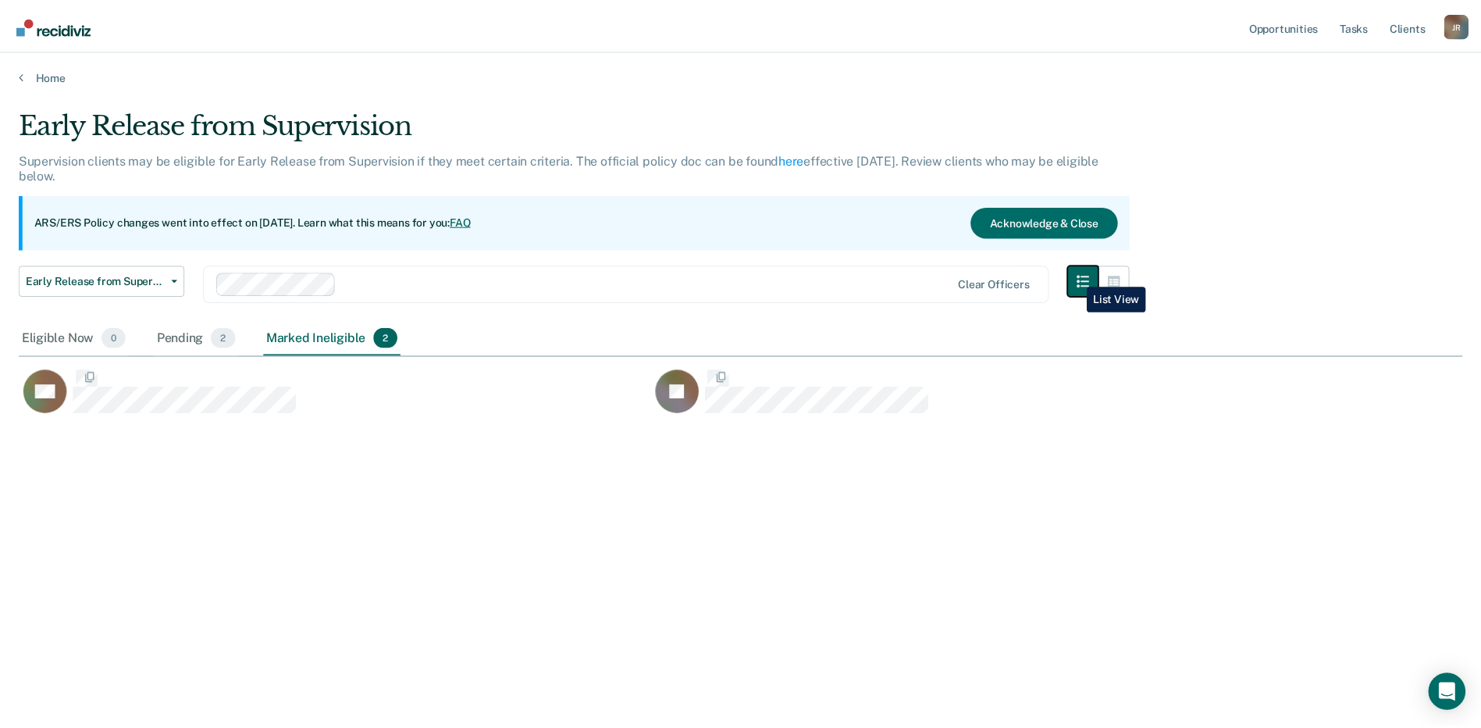
scroll to position [491, 1444]
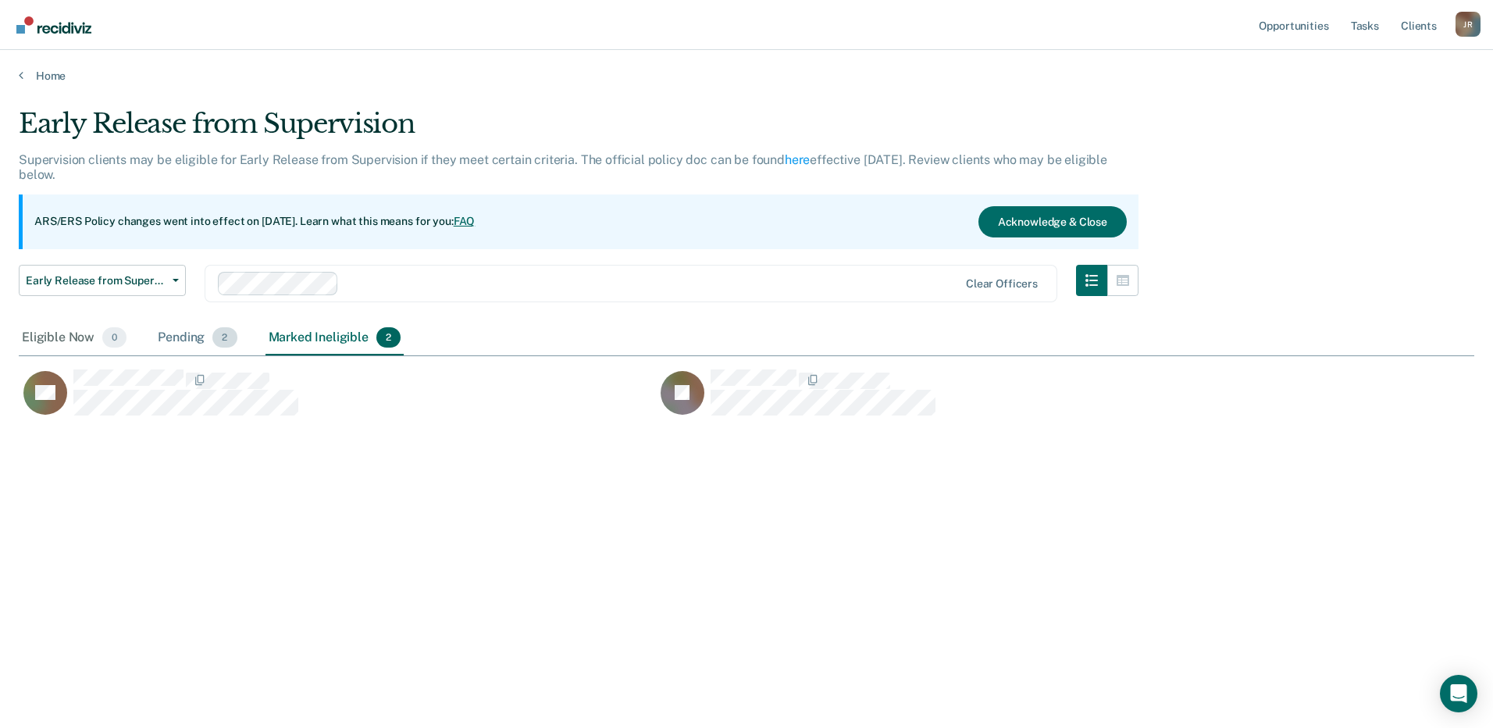
click at [159, 342] on div "Pending 2" at bounding box center [197, 338] width 85 height 34
click at [298, 344] on div "Marked Ineligible 2" at bounding box center [334, 338] width 139 height 34
click at [168, 330] on div "Pending 2" at bounding box center [197, 338] width 85 height 34
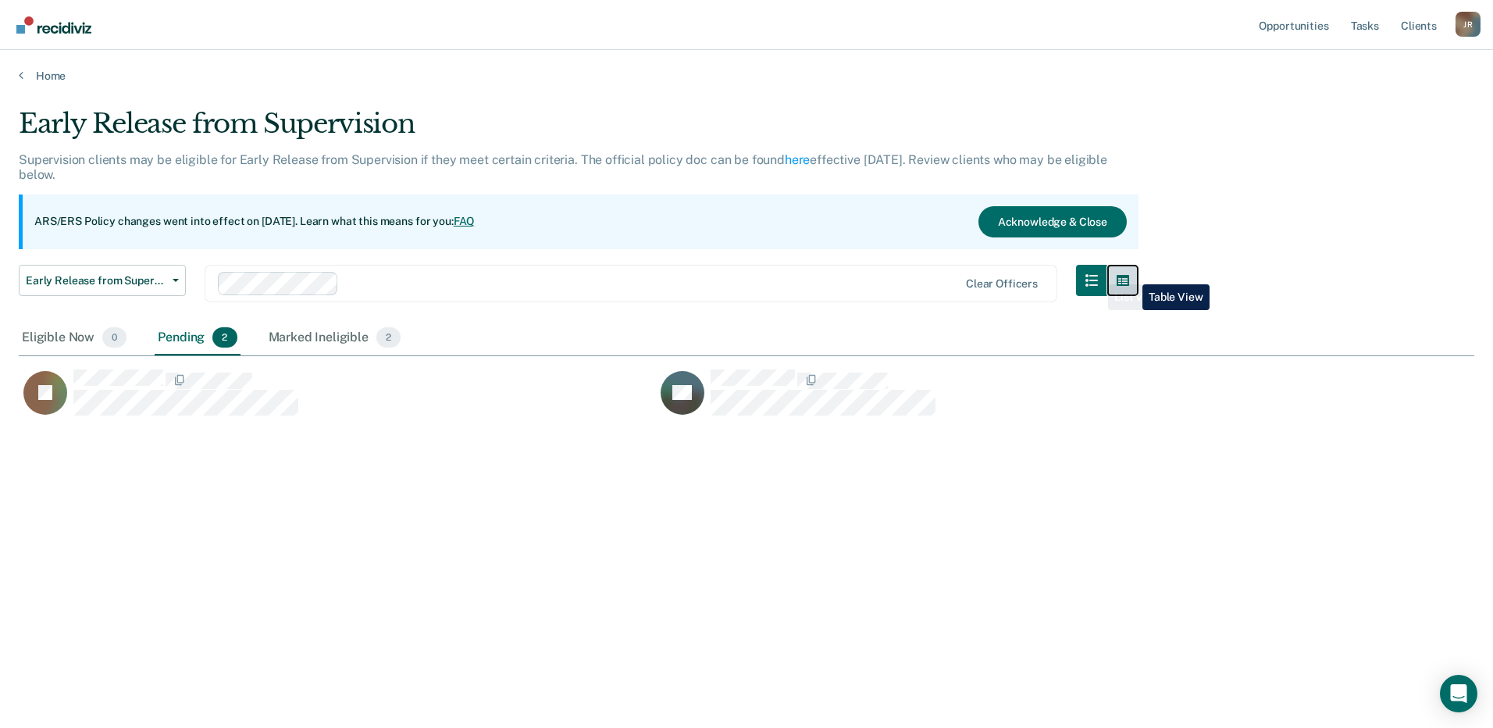
click at [1131, 272] on button "button" at bounding box center [1122, 280] width 31 height 31
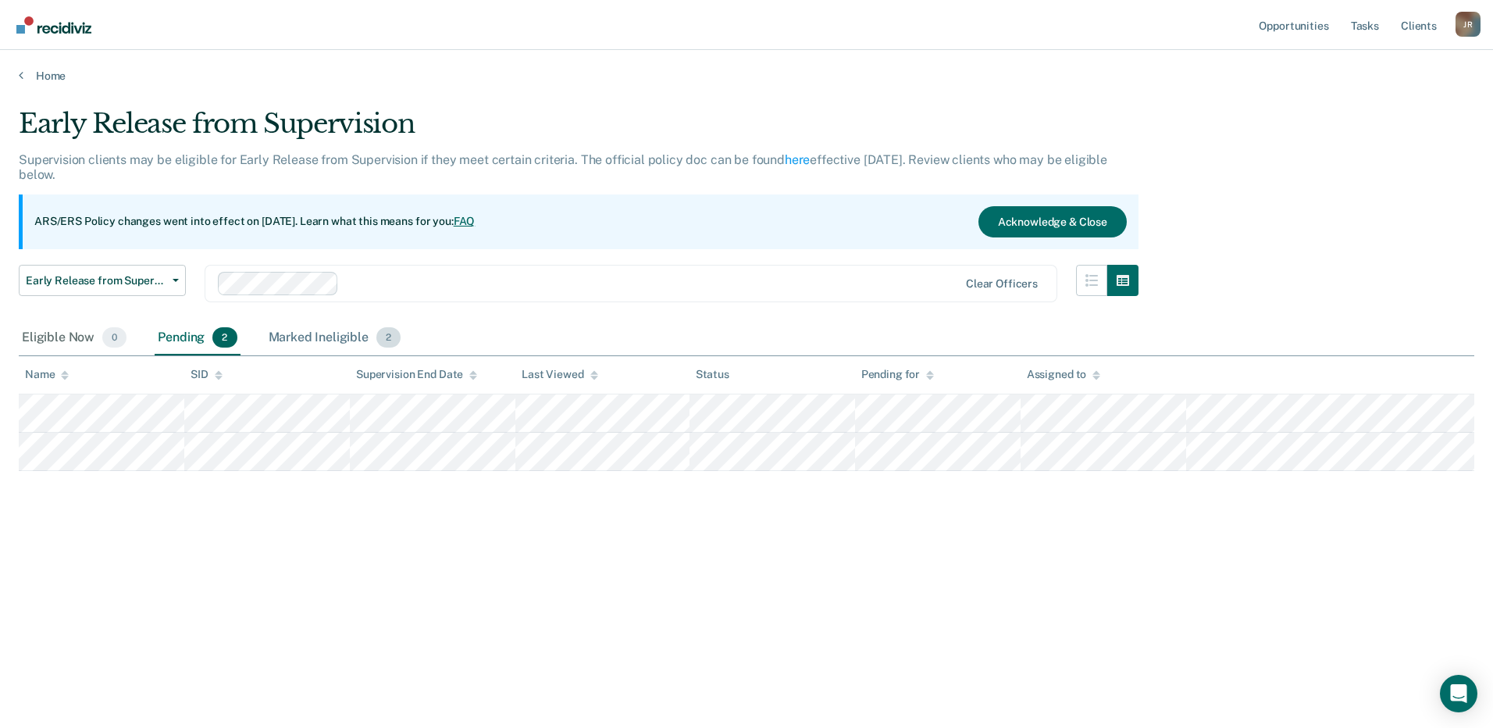
click at [296, 343] on div "Marked Ineligible 2" at bounding box center [334, 338] width 139 height 34
click at [180, 339] on div "Pending 2" at bounding box center [197, 338] width 85 height 34
click at [119, 283] on span "Early Release from Supervision" at bounding box center [96, 280] width 141 height 13
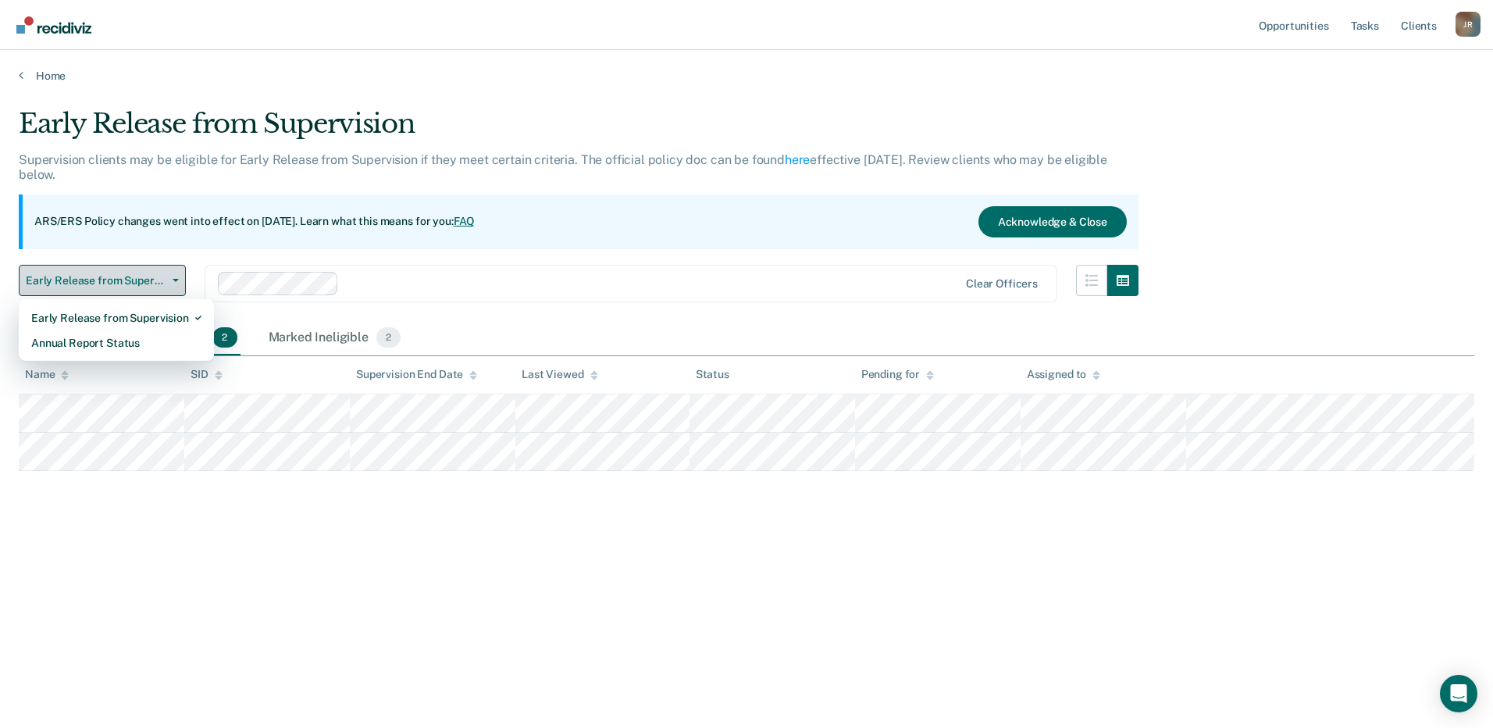
click at [119, 283] on span "Early Release from Supervision" at bounding box center [96, 280] width 141 height 13
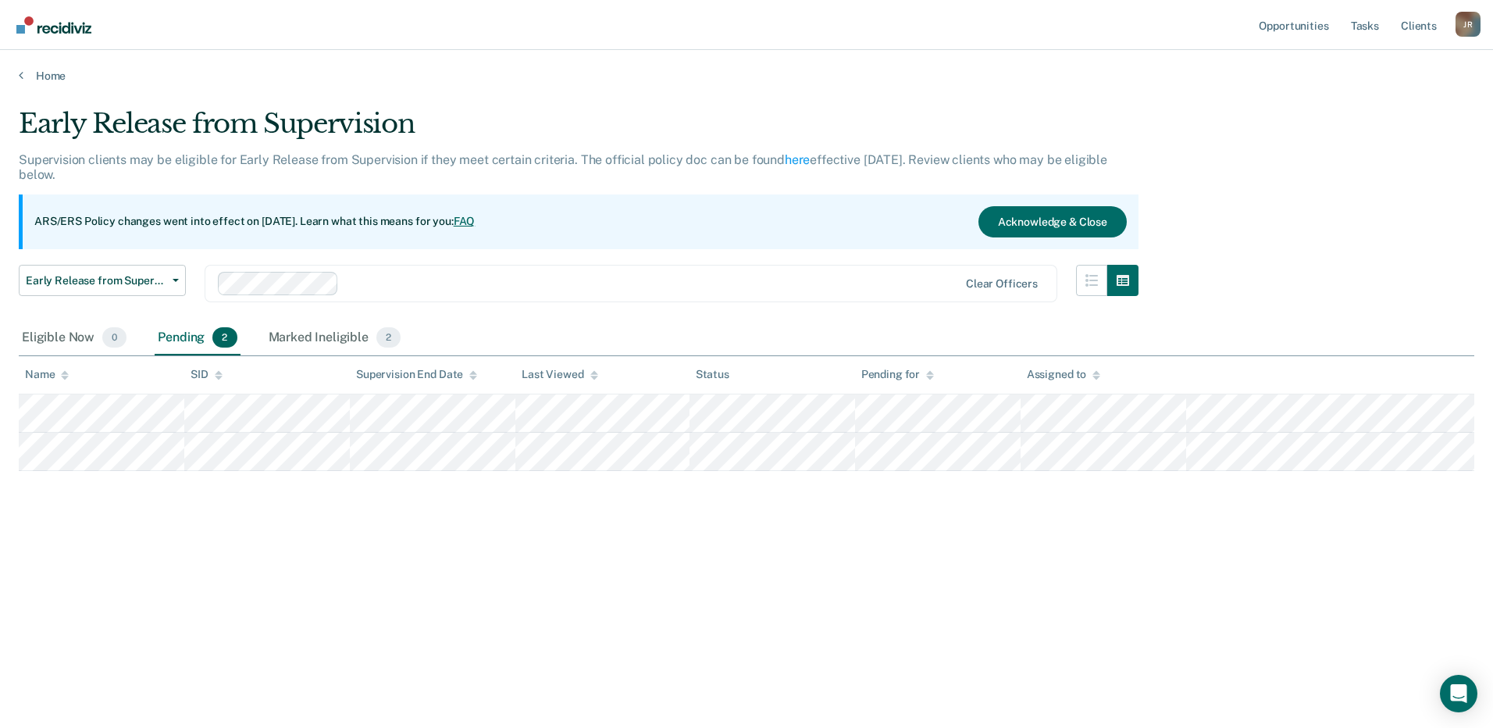
click at [160, 344] on div "Pending 2" at bounding box center [197, 338] width 85 height 34
click at [277, 341] on div "Marked Ineligible 2" at bounding box center [334, 338] width 139 height 34
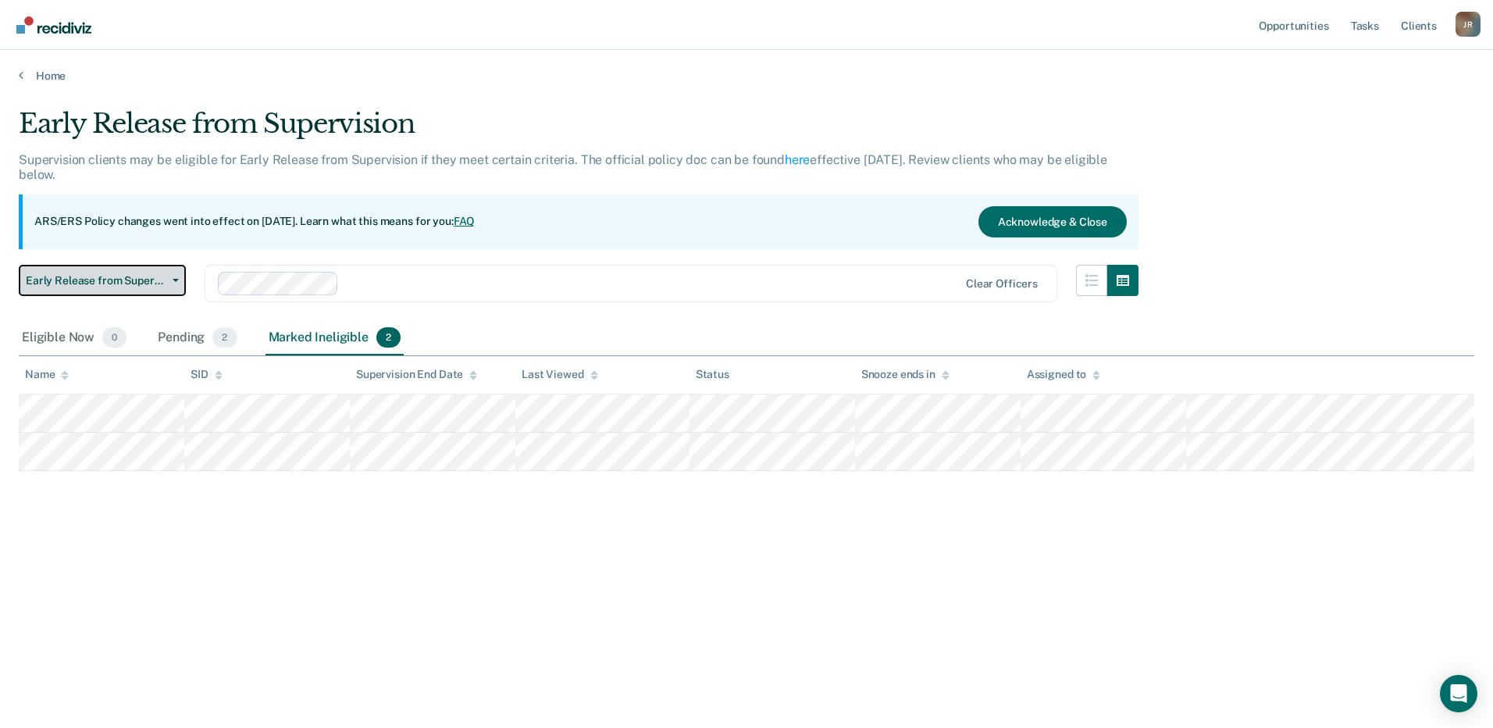
click at [91, 282] on span "Early Release from Supervision" at bounding box center [96, 280] width 141 height 13
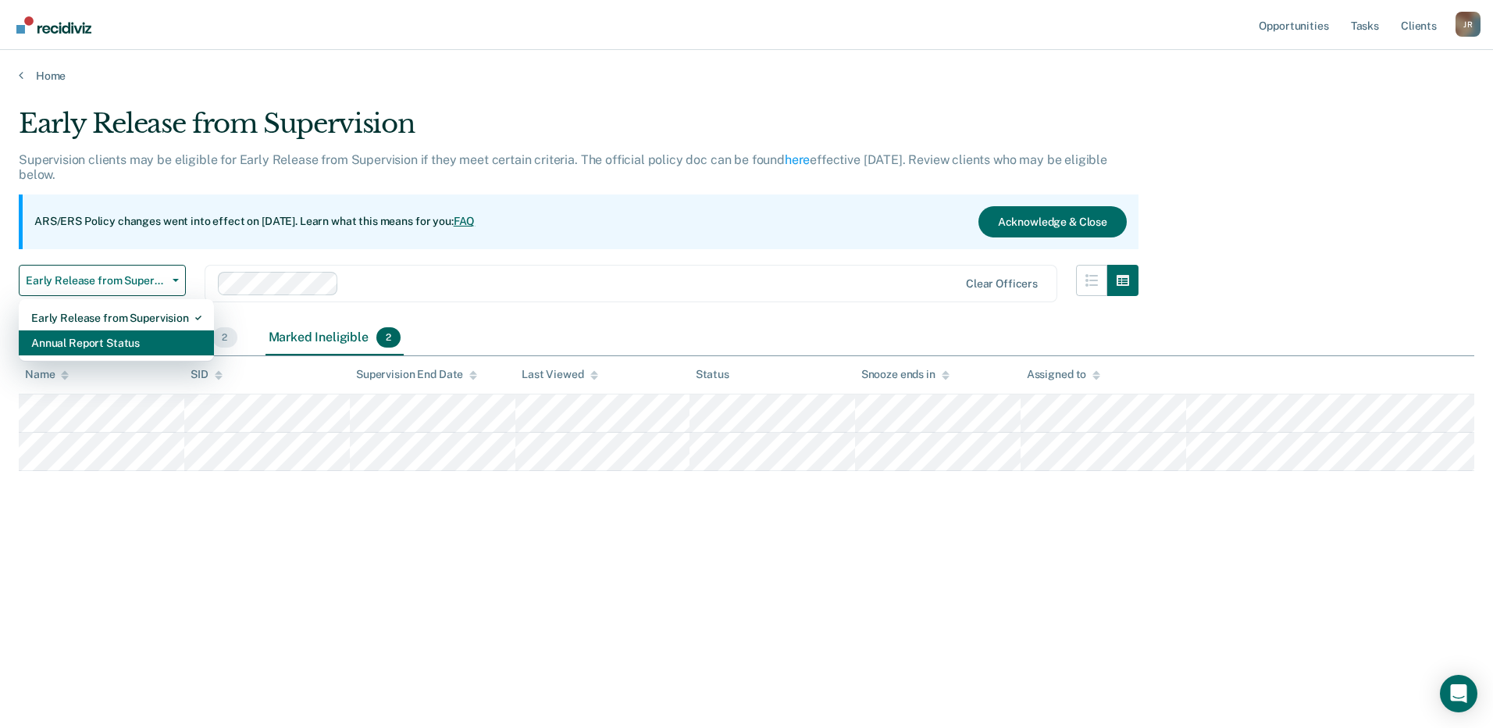
click at [87, 339] on div "Annual Report Status" at bounding box center [116, 342] width 170 height 25
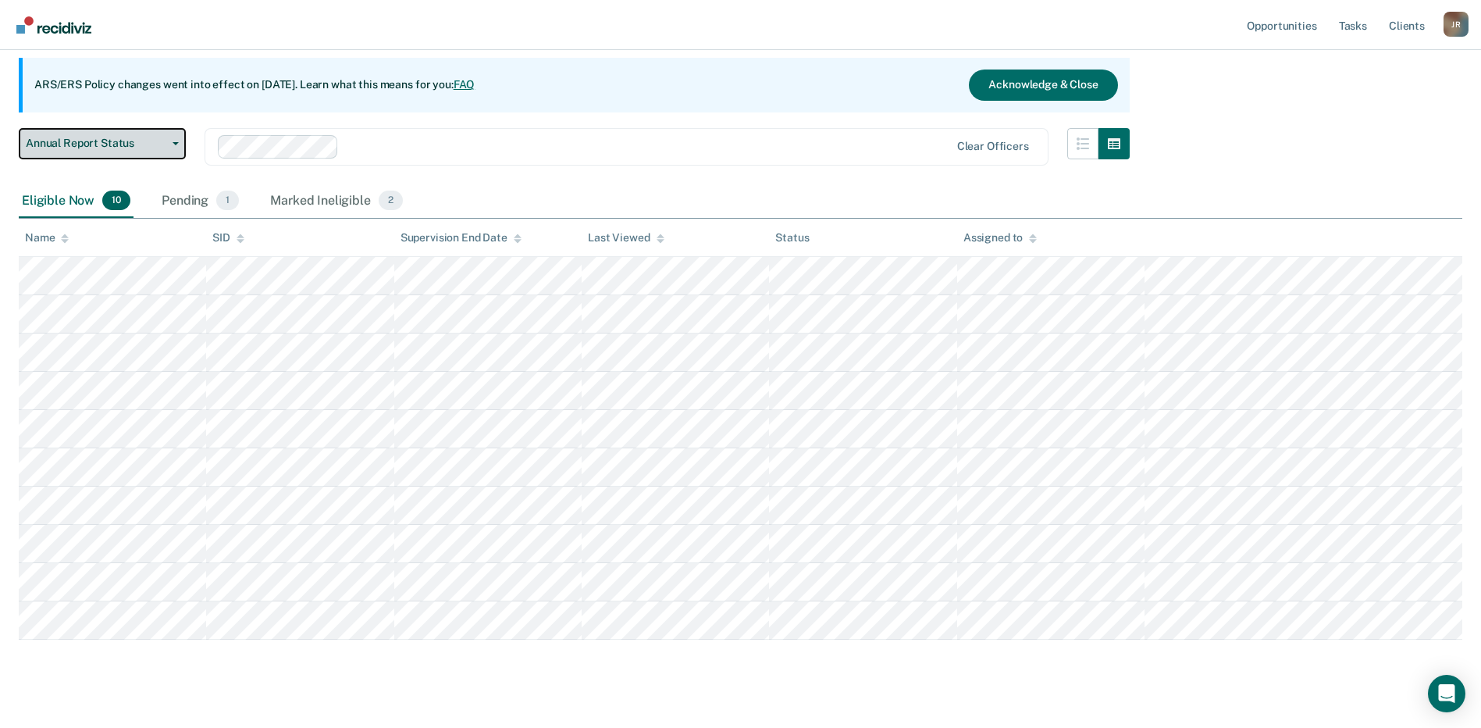
scroll to position [146, 0]
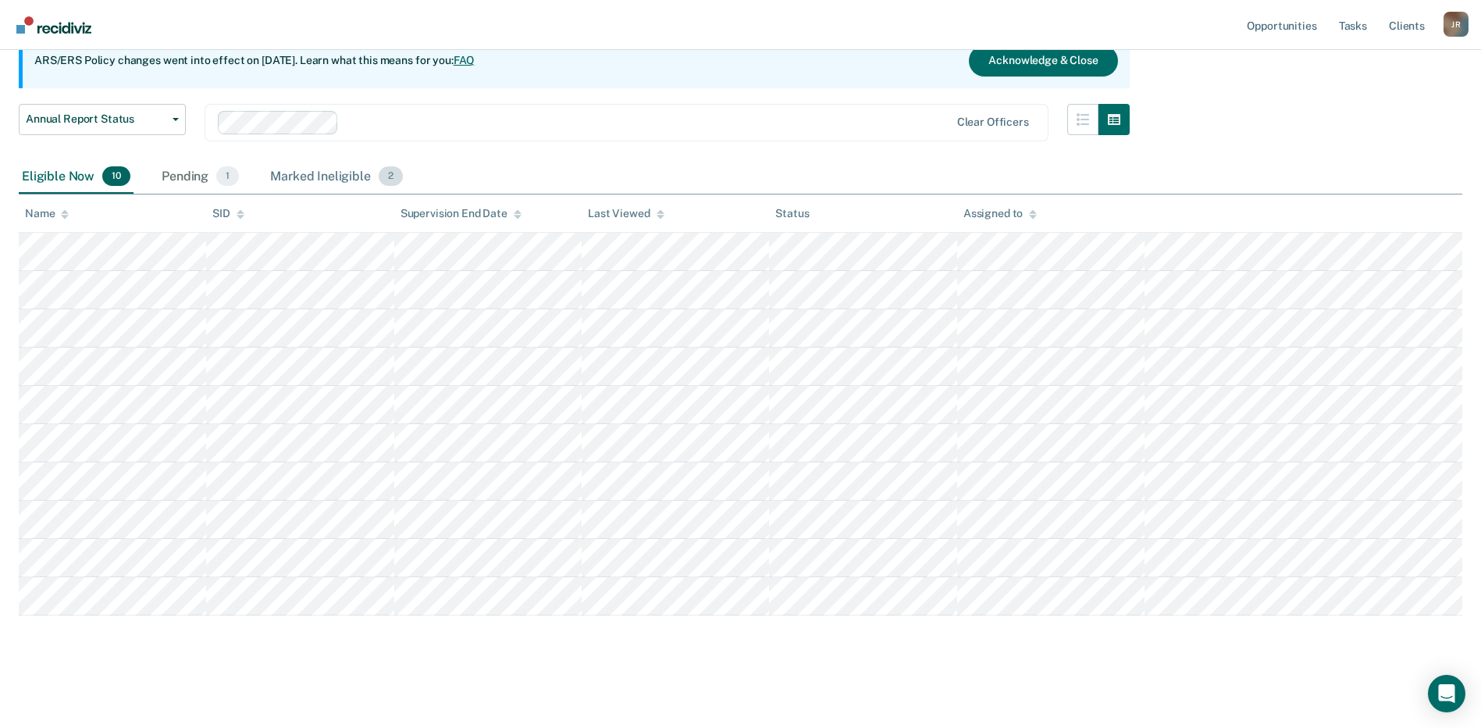
click at [317, 183] on div "Marked Ineligible 2" at bounding box center [336, 177] width 139 height 34
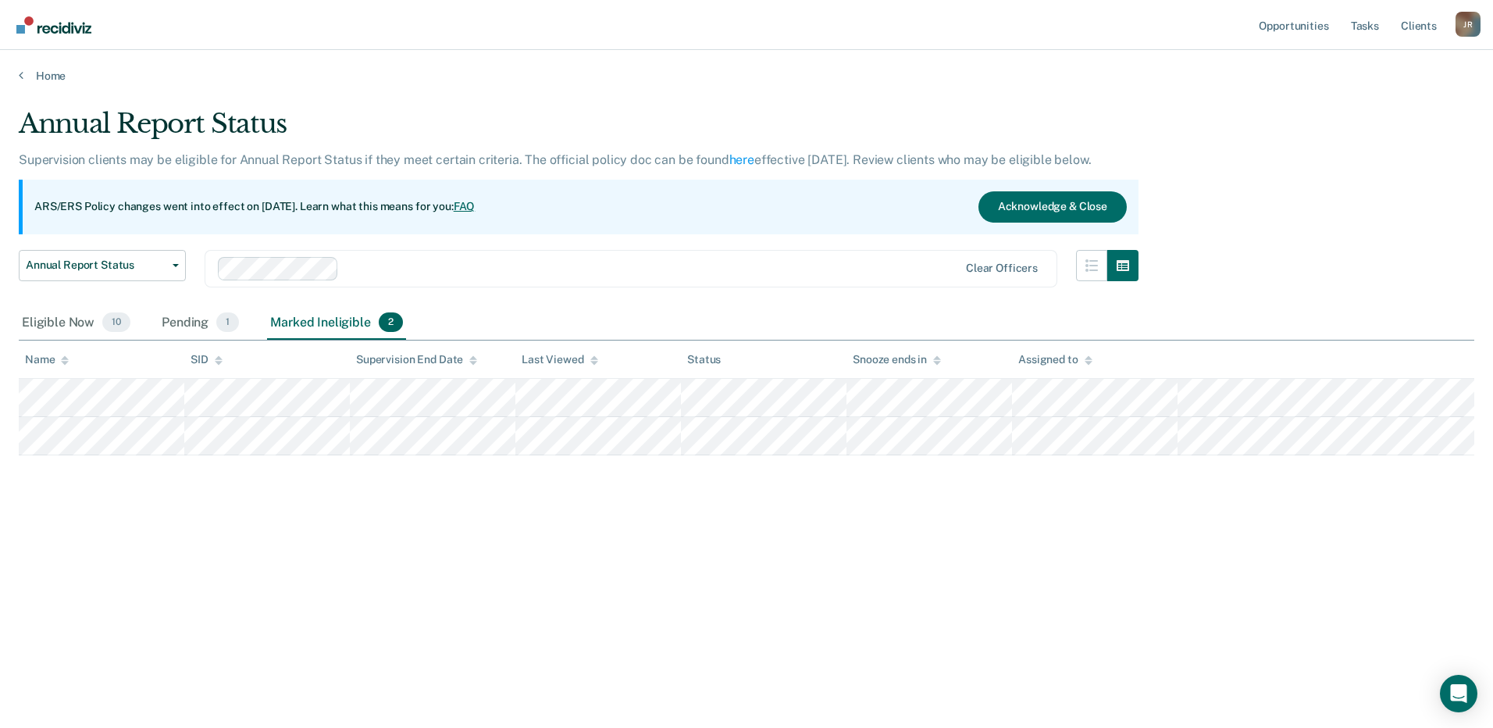
drag, startPoint x: 598, startPoint y: 706, endPoint x: 583, endPoint y: 706, distance: 14.8
click at [598, 633] on main "Annual Report Status Supervision clients may be eligible for Annual Report Stat…" at bounding box center [746, 403] width 1493 height 640
click at [91, 329] on div "Eligible Now 10" at bounding box center [76, 323] width 115 height 34
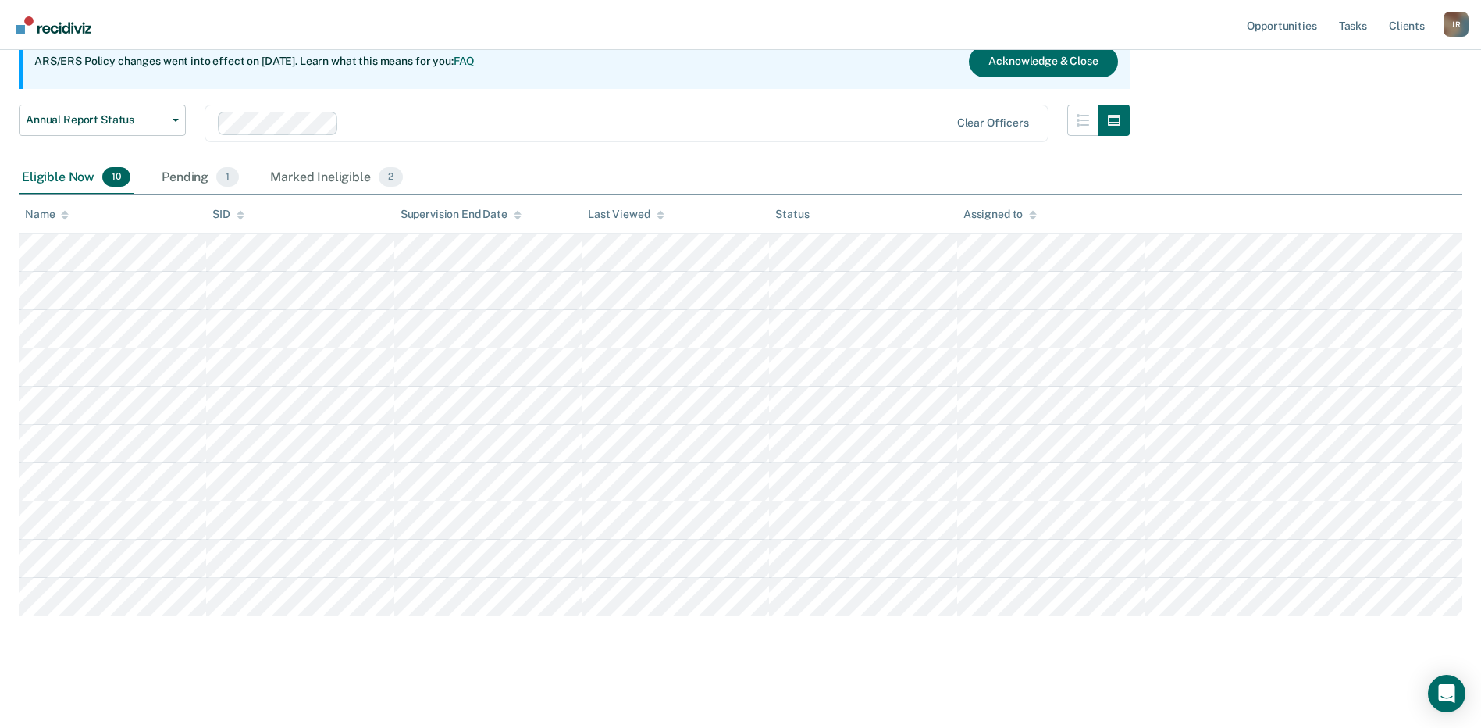
scroll to position [146, 0]
